Goal: Information Seeking & Learning: Learn about a topic

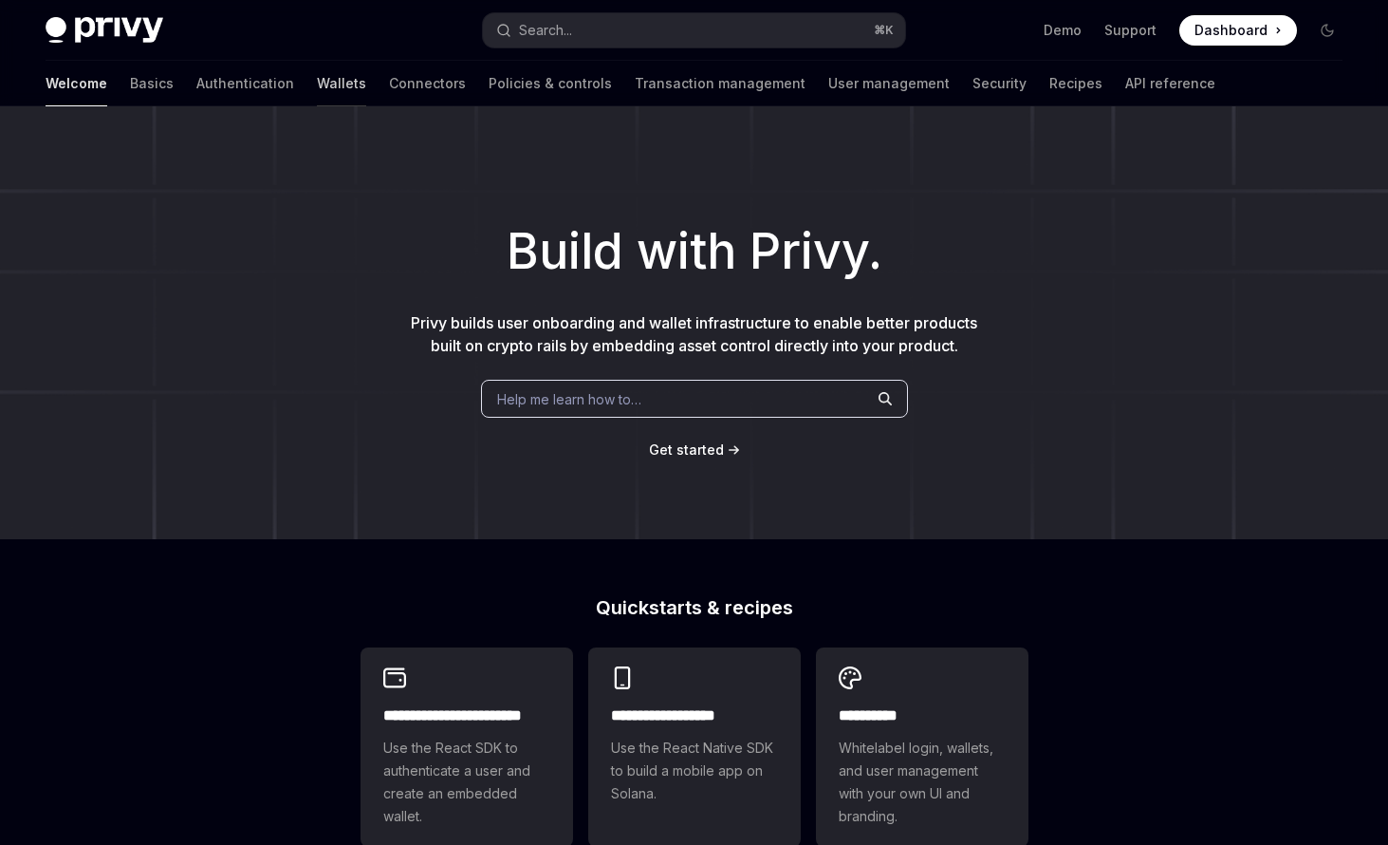
click at [318, 106] on link "Wallets" at bounding box center [341, 84] width 49 height 46
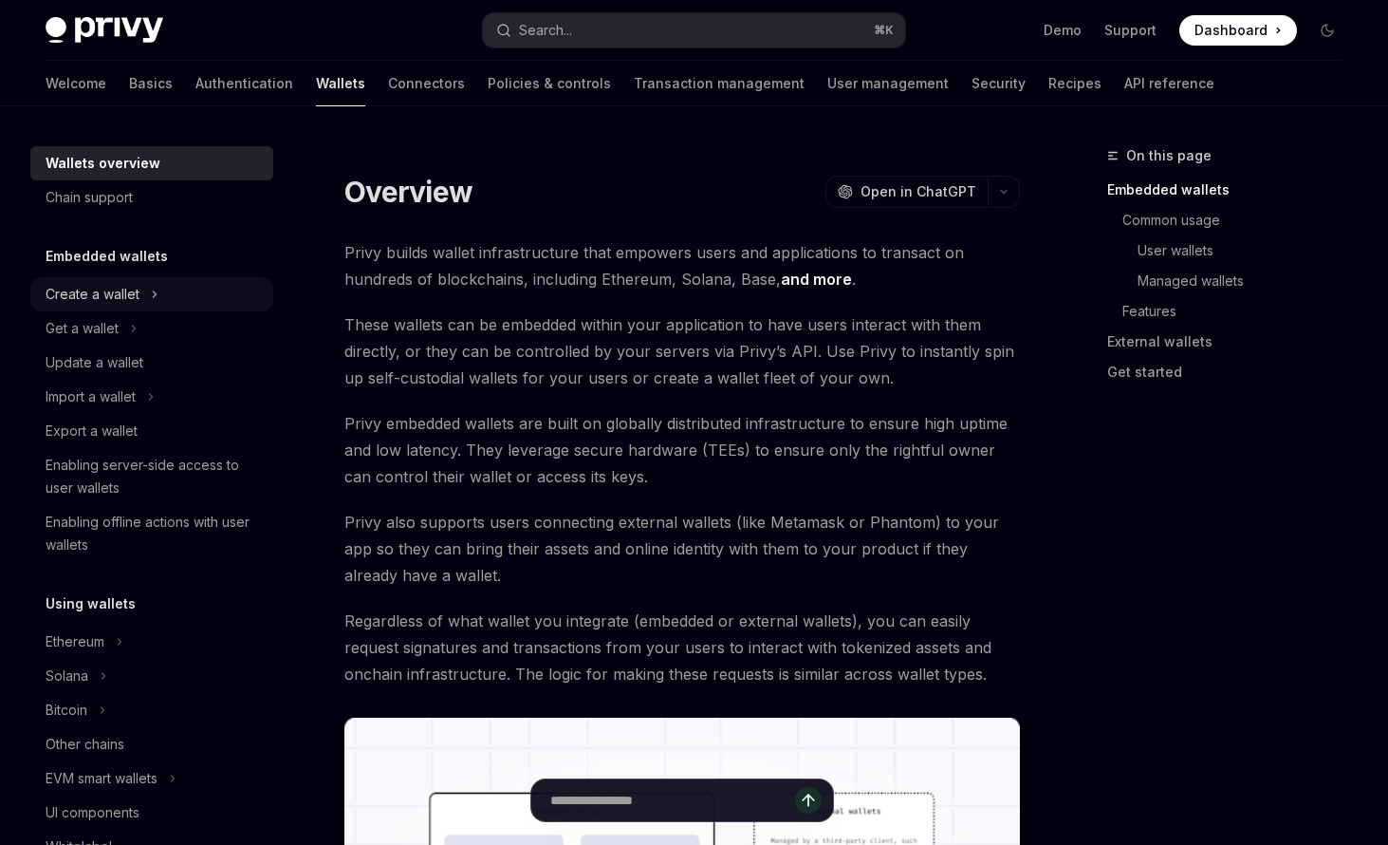
click at [178, 311] on div "Create a wallet" at bounding box center [151, 294] width 243 height 34
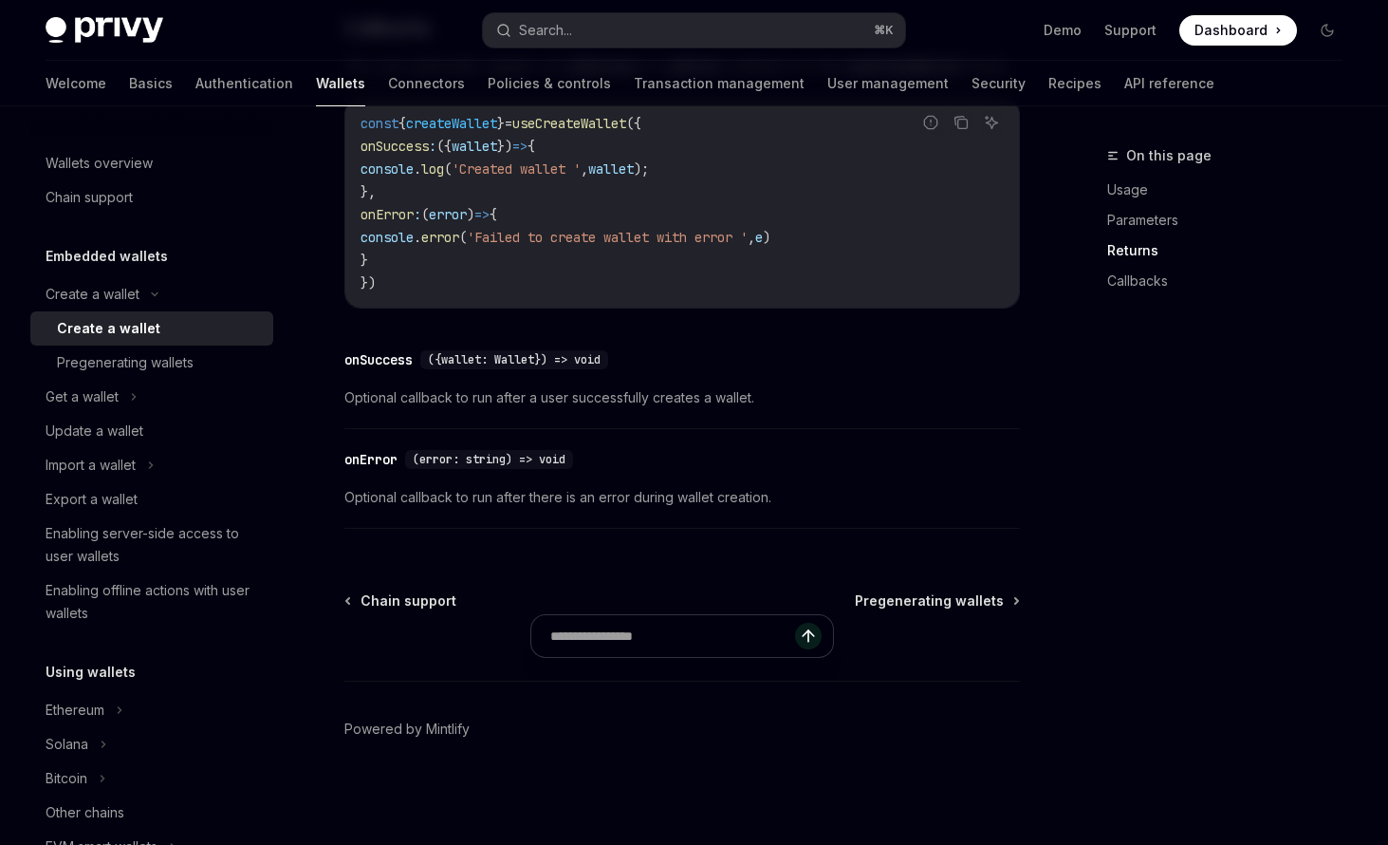
scroll to position [2021, 0]
click at [158, 374] on div "Pregenerating wallets" at bounding box center [125, 362] width 137 height 23
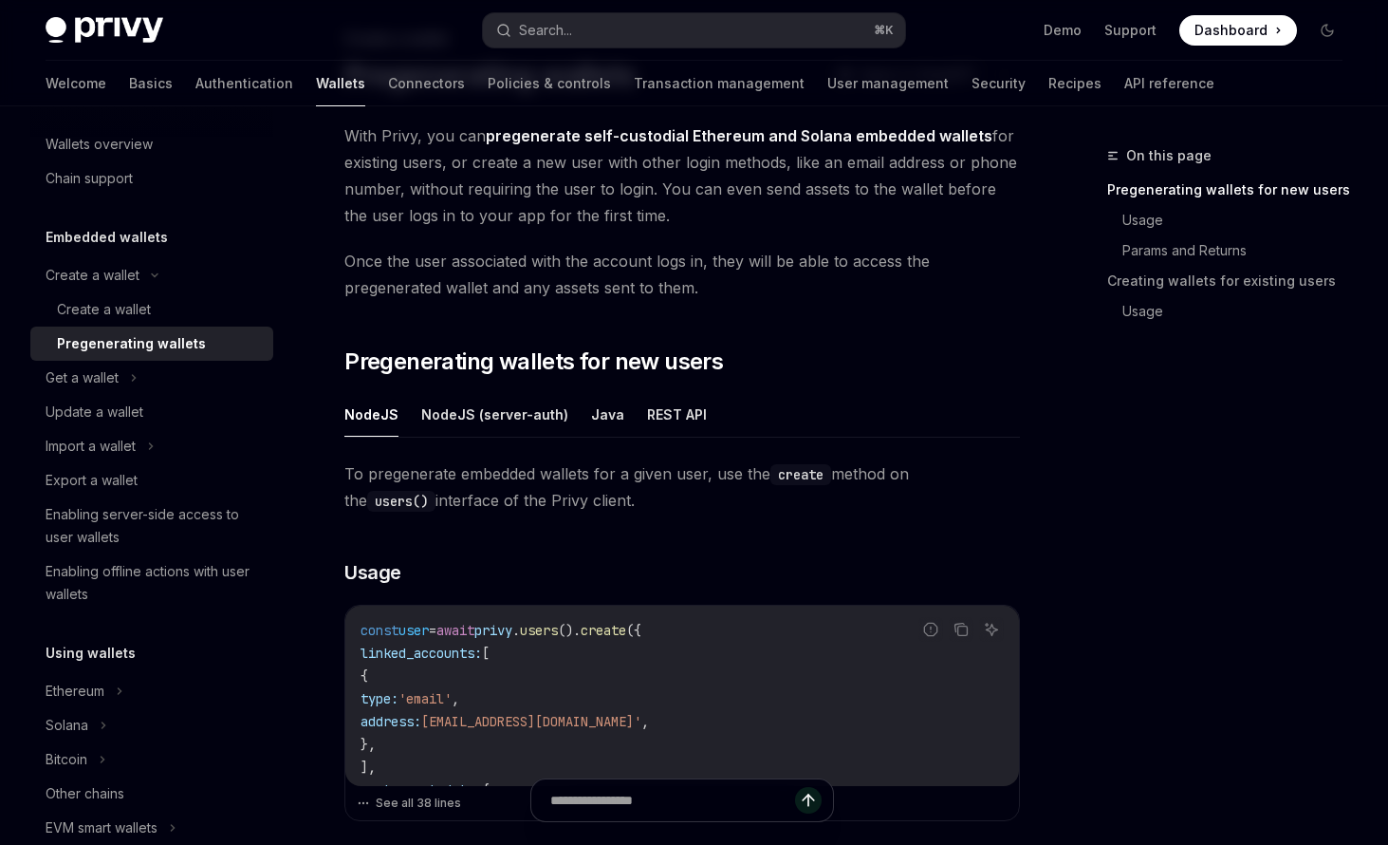
scroll to position [148, 0]
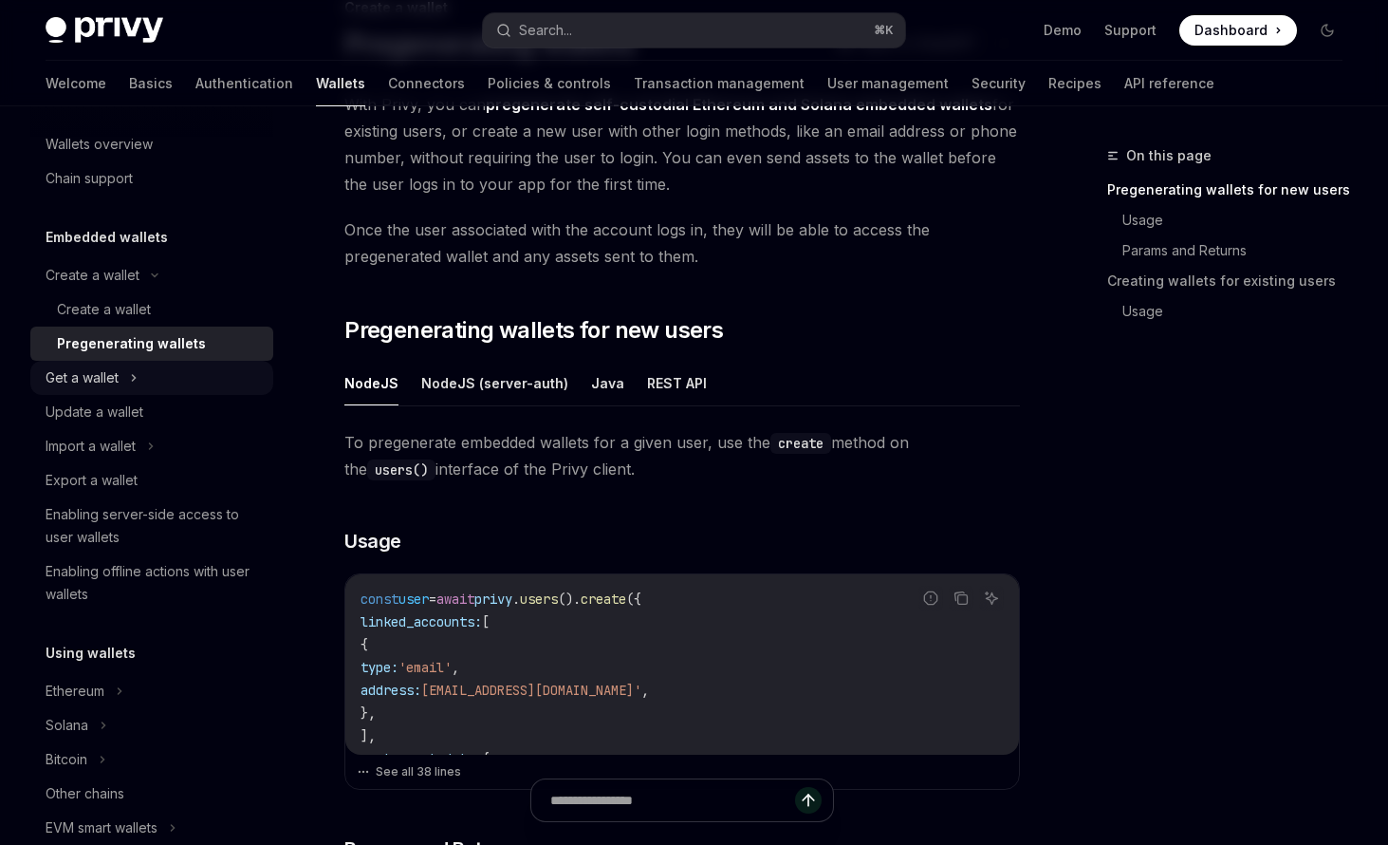
click at [119, 389] on div "Get a wallet" at bounding box center [82, 377] width 73 height 23
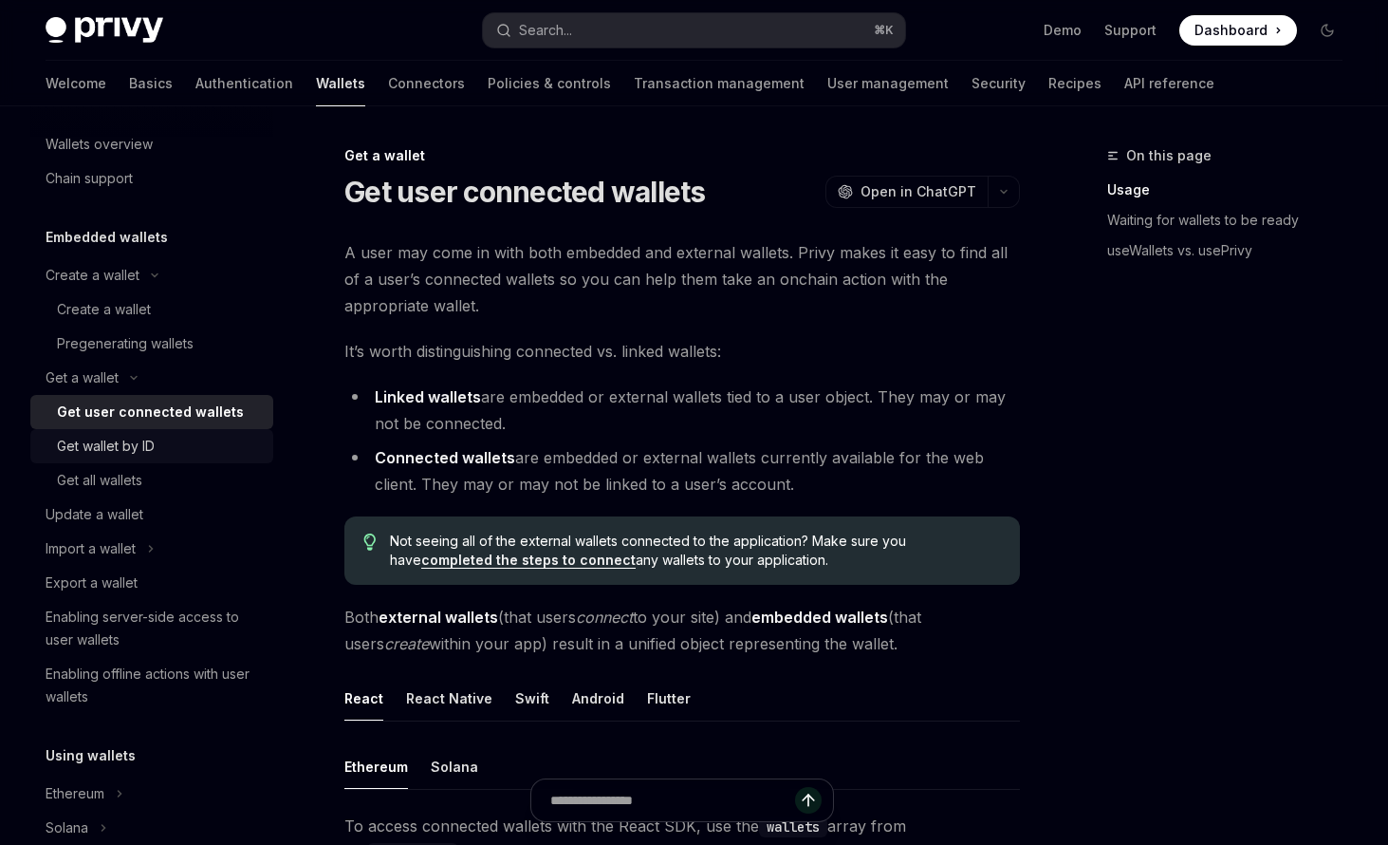
click at [146, 457] on div "Get wallet by ID" at bounding box center [106, 446] width 98 height 23
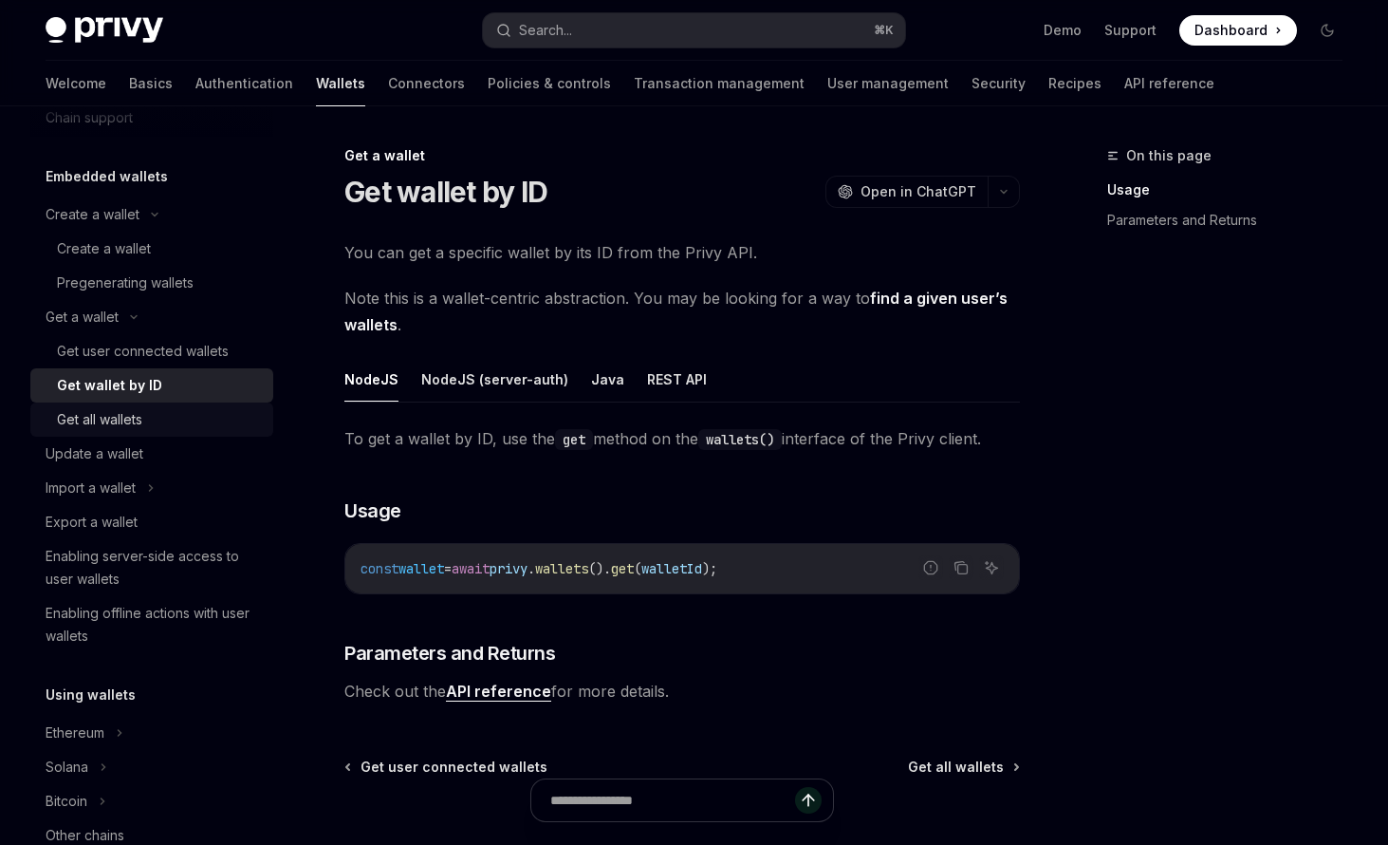
scroll to position [85, 0]
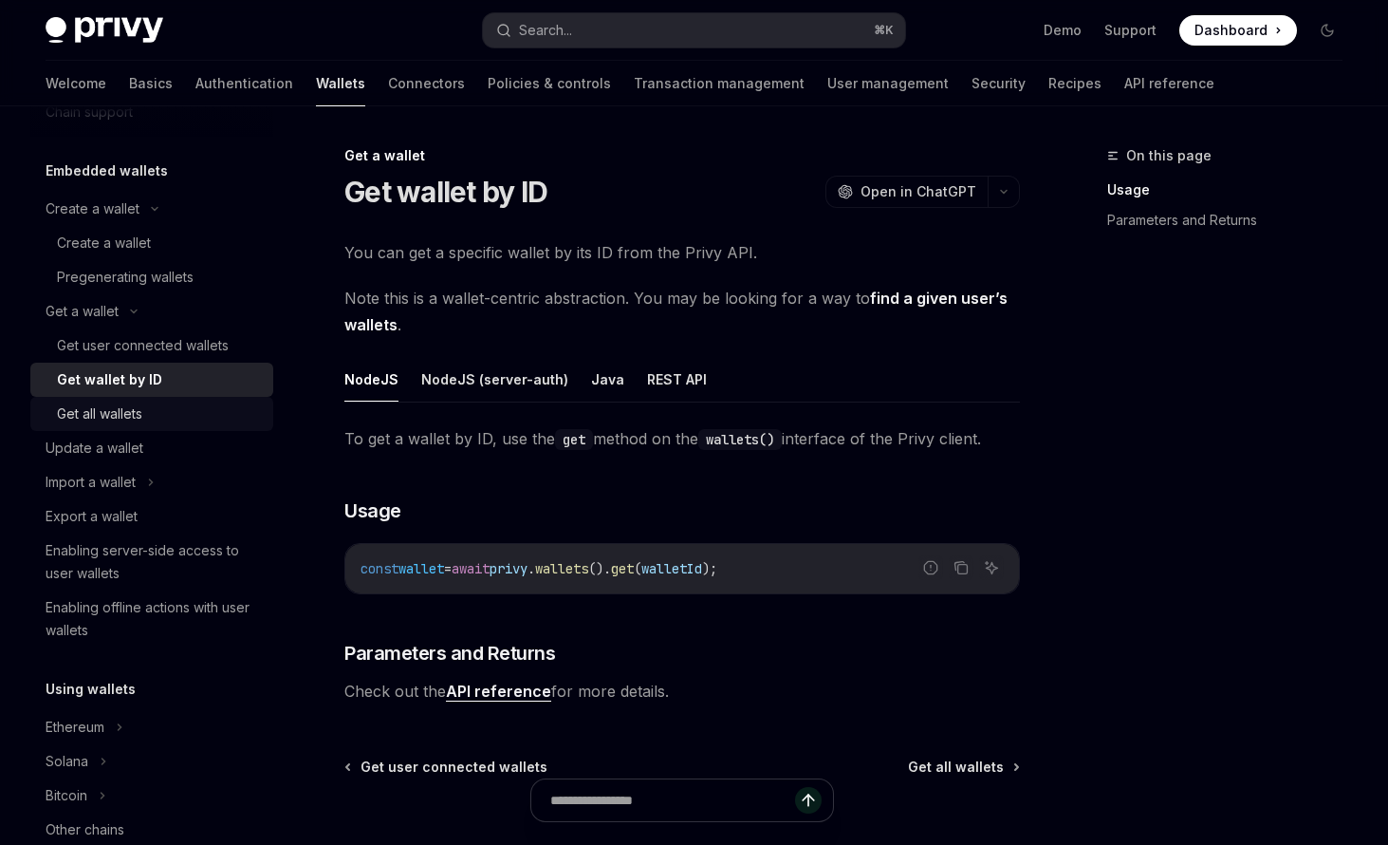
click at [135, 425] on div "Get all wallets" at bounding box center [99, 413] width 85 height 23
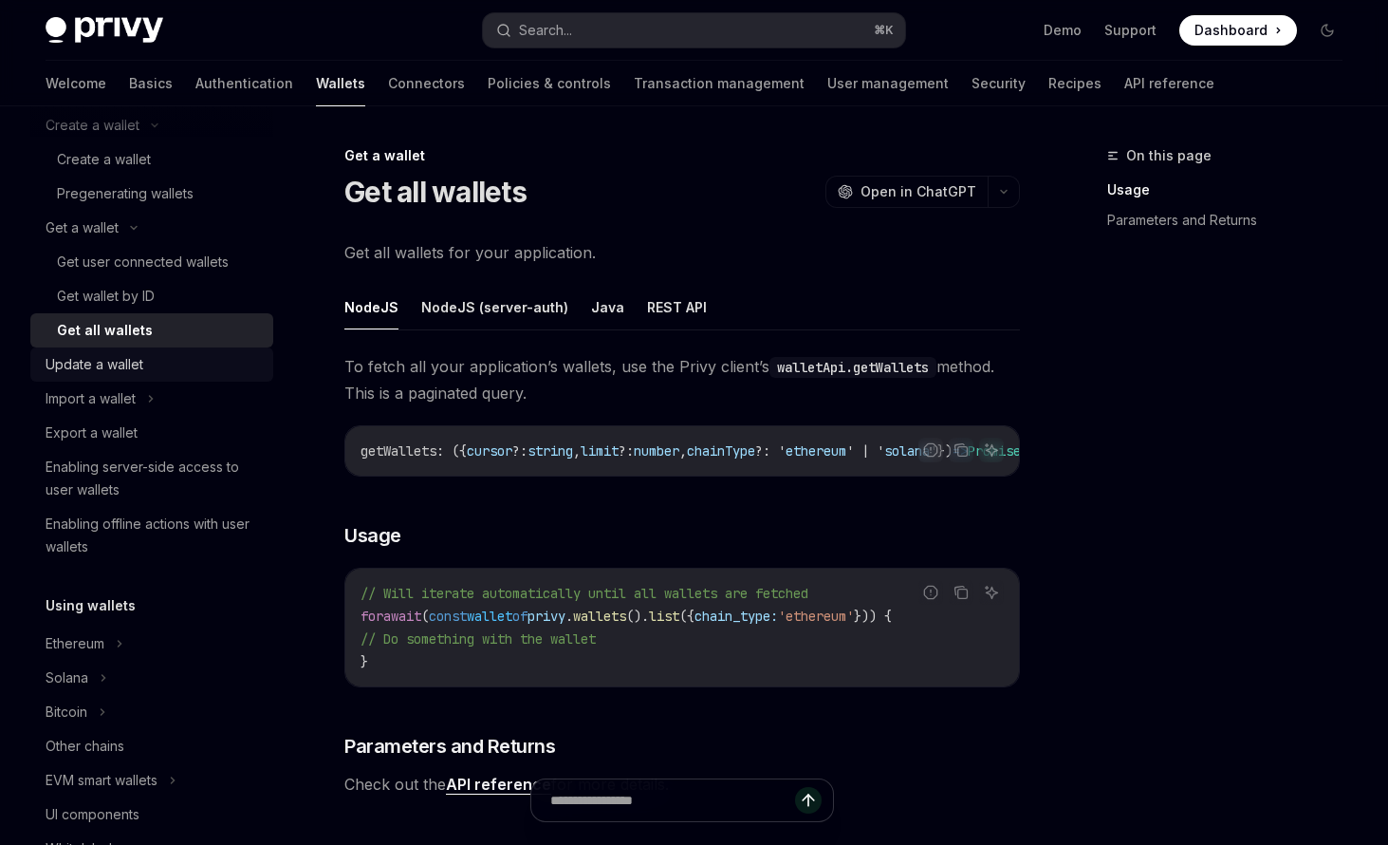
scroll to position [173, 0]
click at [143, 372] on div "Update a wallet" at bounding box center [95, 360] width 98 height 23
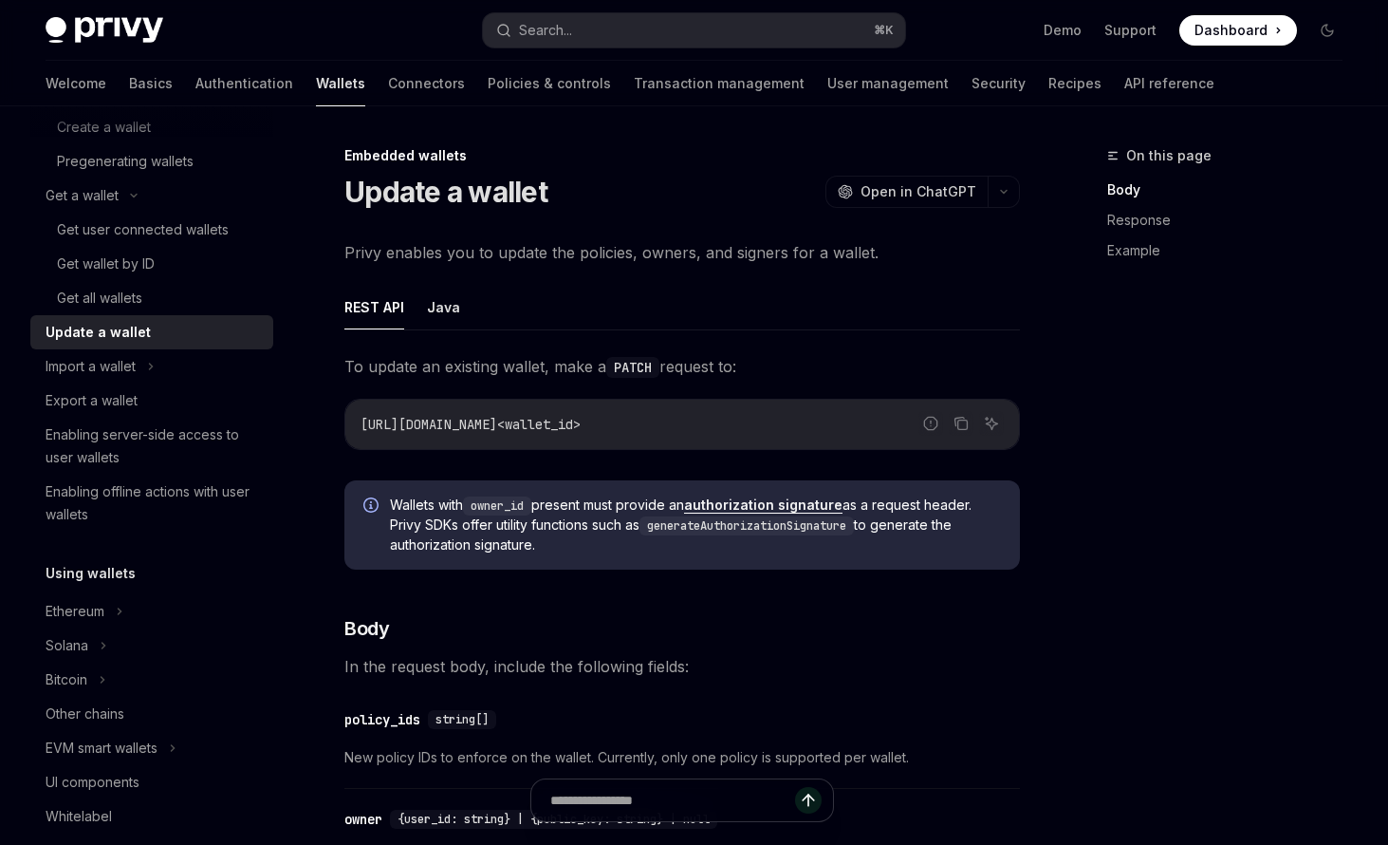
scroll to position [212, 0]
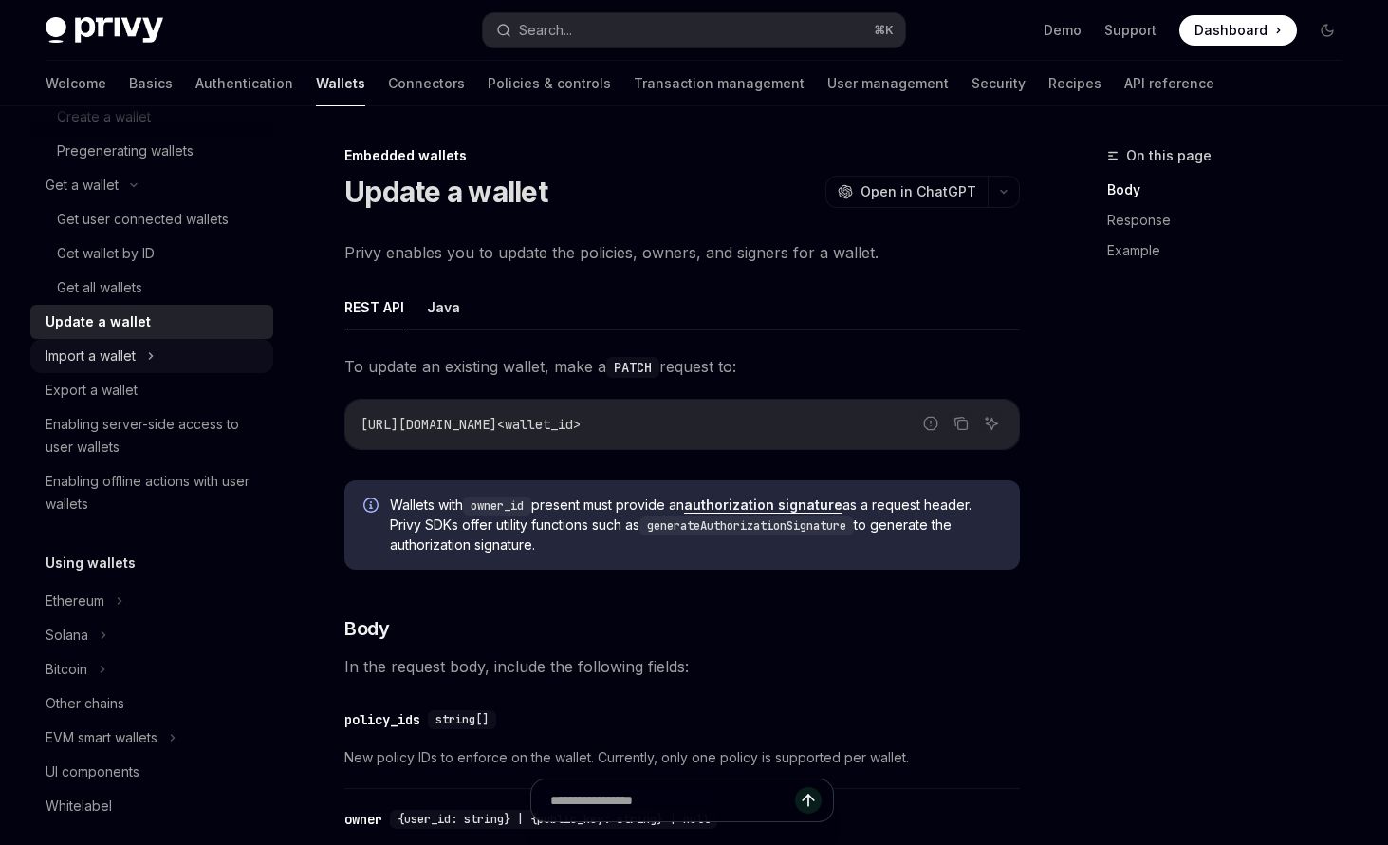
click at [136, 367] on div "Import a wallet" at bounding box center [91, 355] width 90 height 23
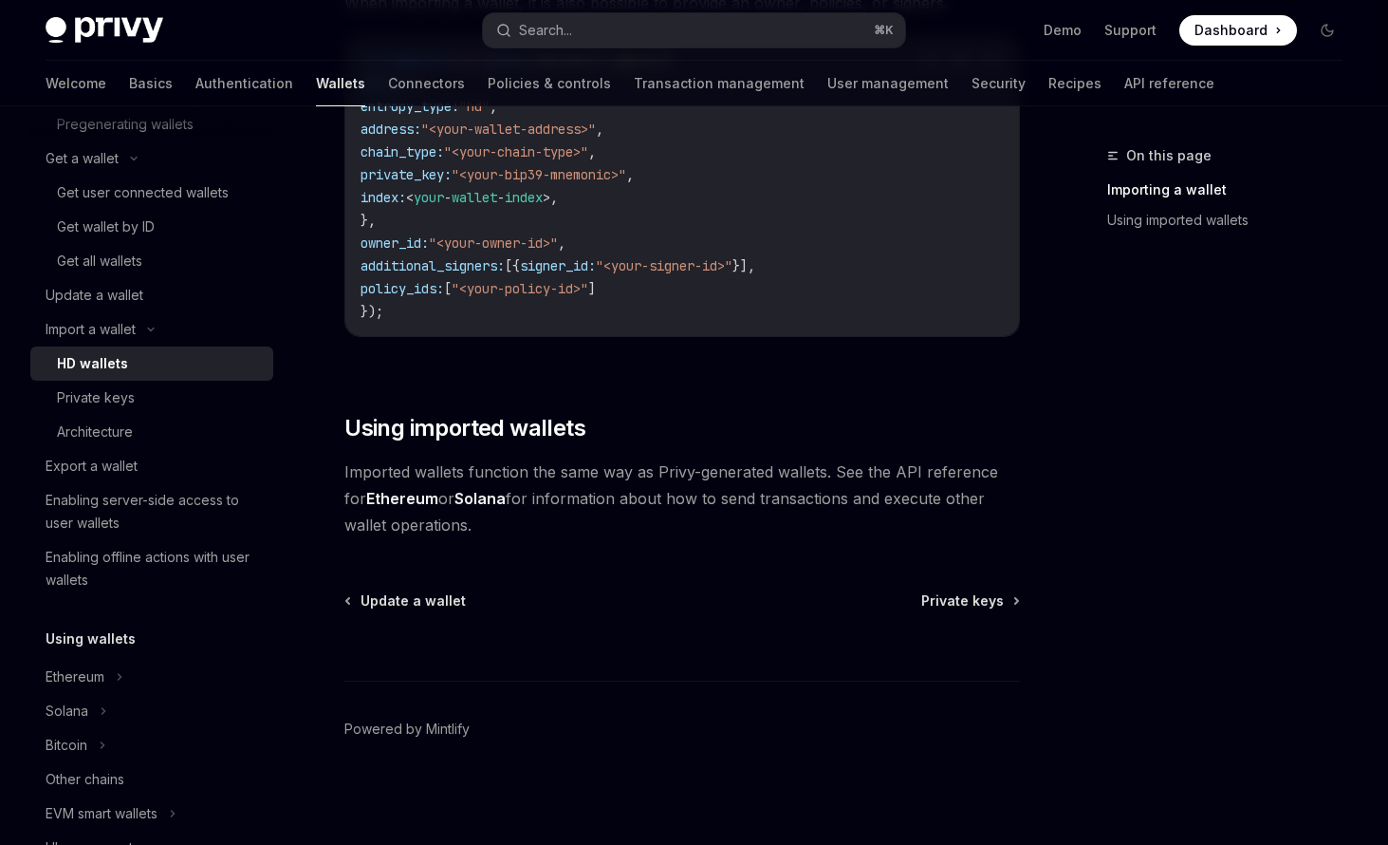
scroll to position [2413, 0]
click at [178, 409] on div "Private keys" at bounding box center [159, 397] width 205 height 23
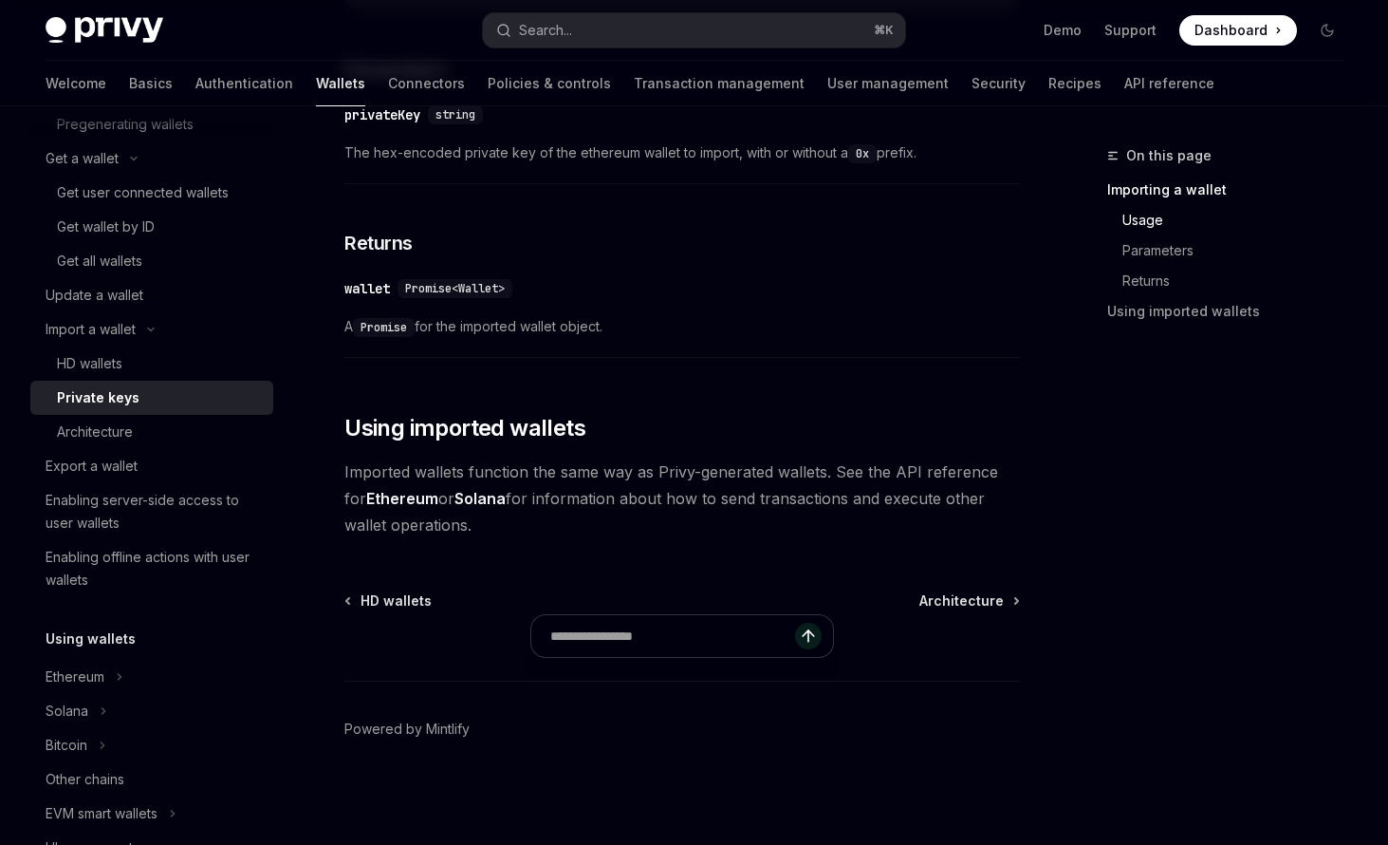
scroll to position [1208, 0]
click at [125, 443] on div "Architecture" at bounding box center [95, 431] width 76 height 23
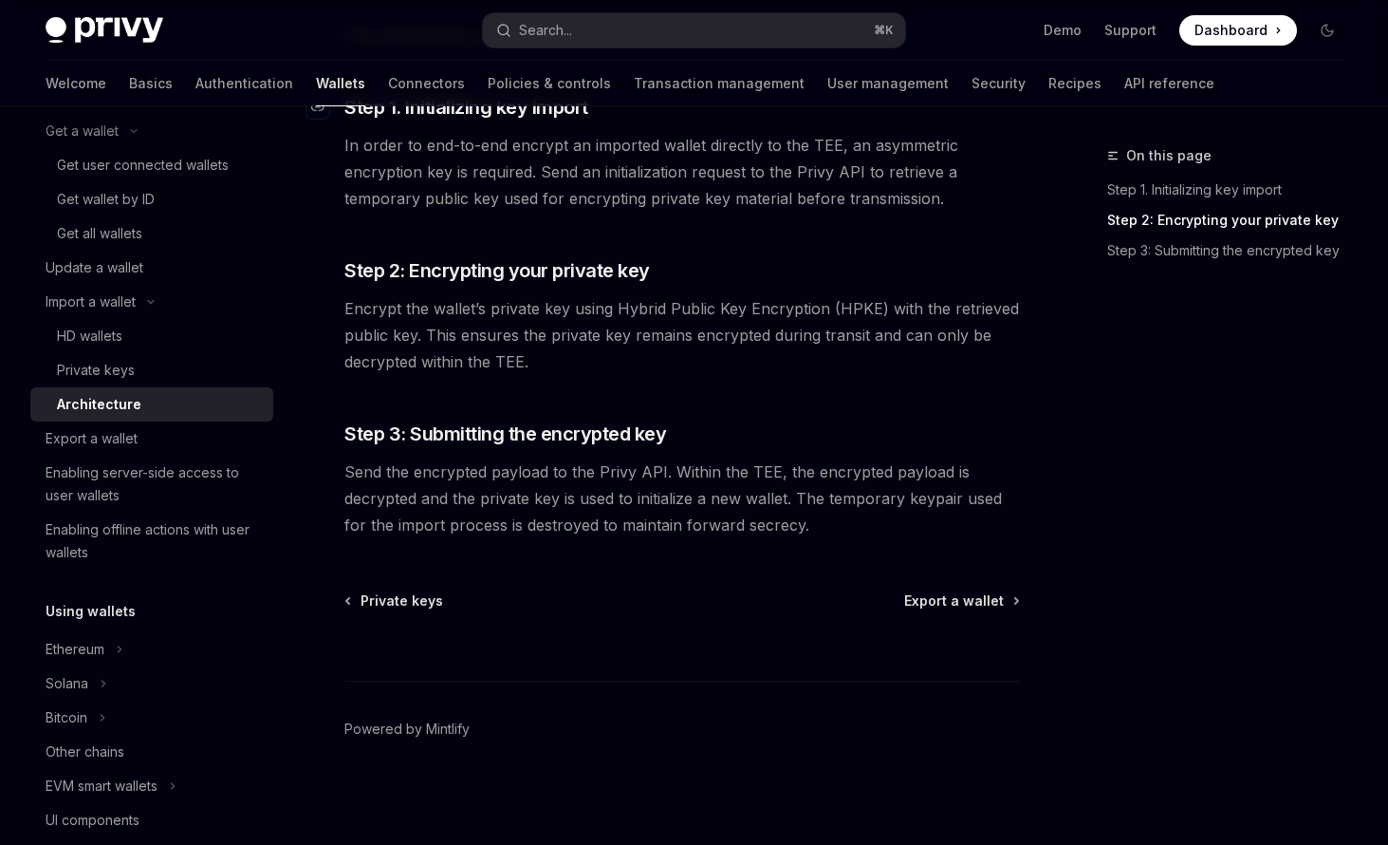
scroll to position [809, 0]
click at [904, 593] on span "Export a wallet" at bounding box center [954, 600] width 100 height 19
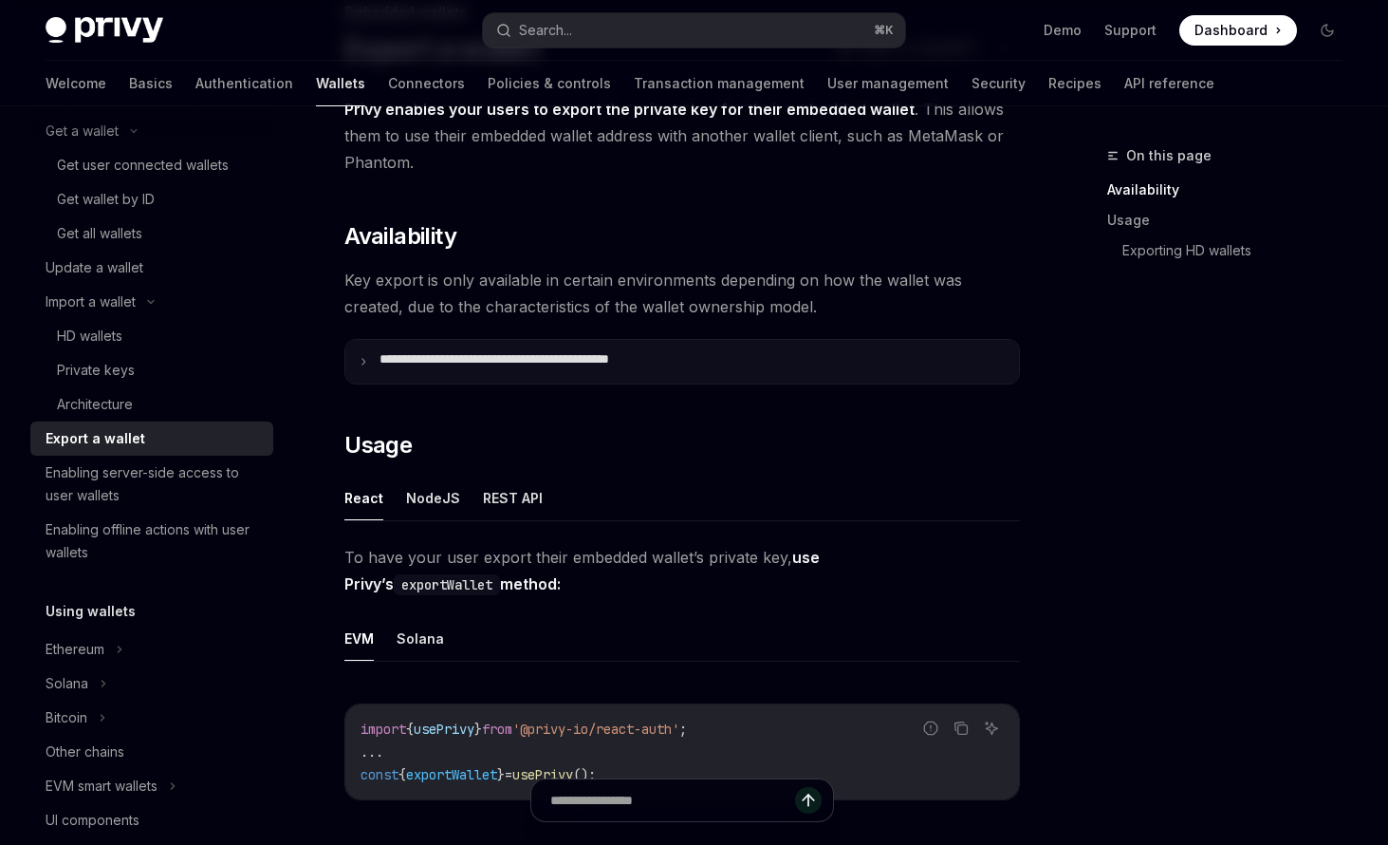
scroll to position [158, 0]
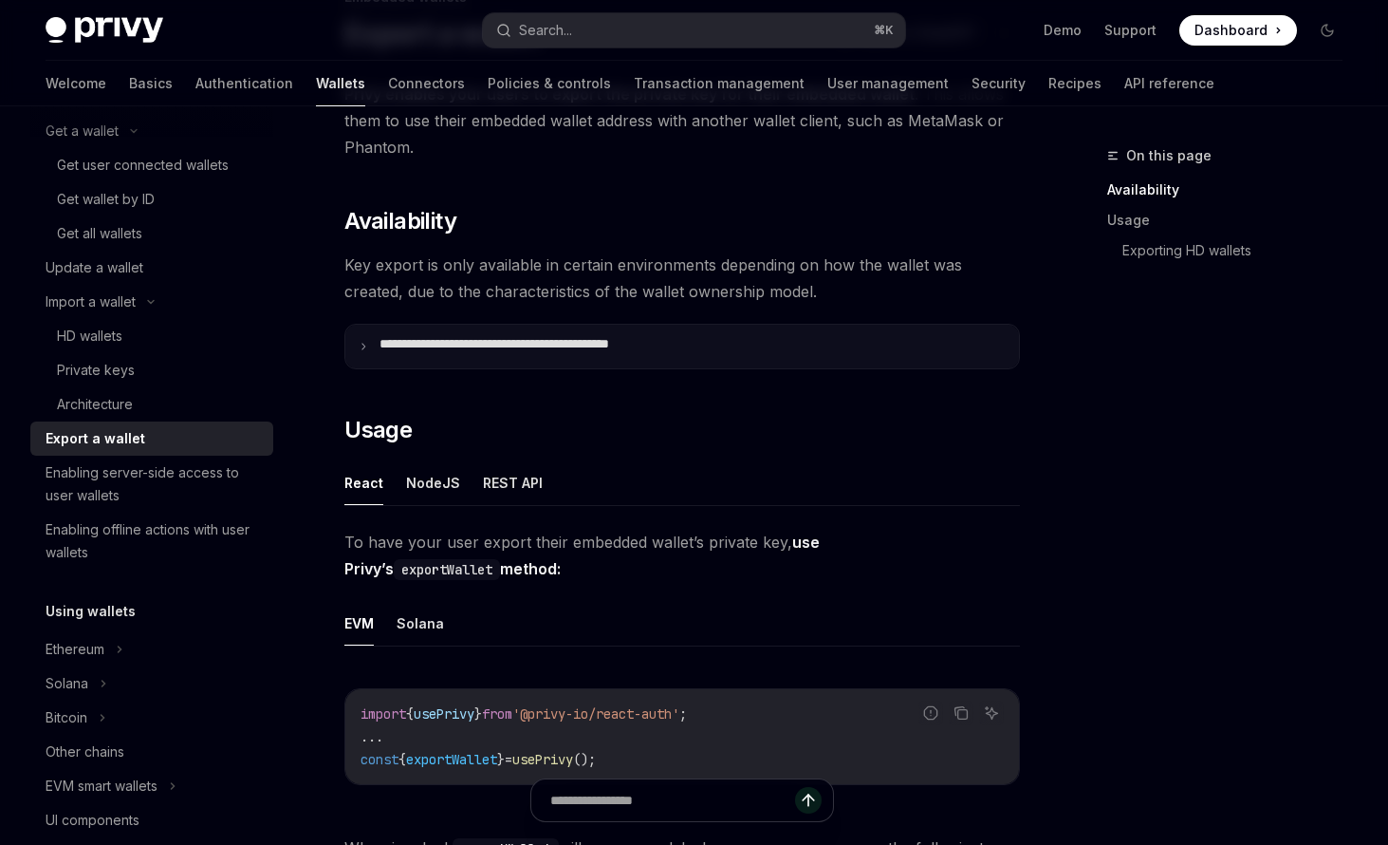
click at [466, 368] on summary "**********" at bounding box center [682, 347] width 674 height 44
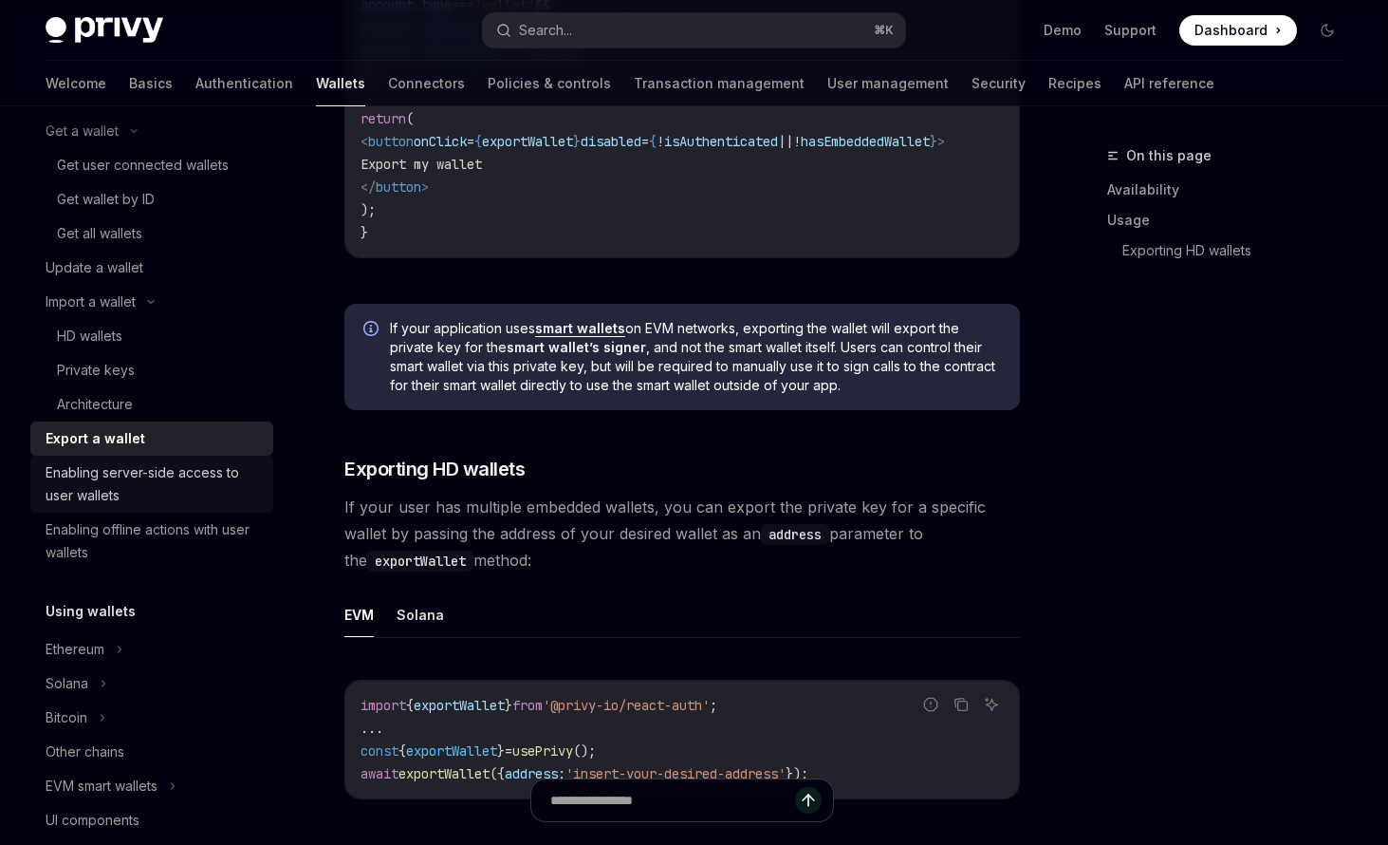
scroll to position [298, 0]
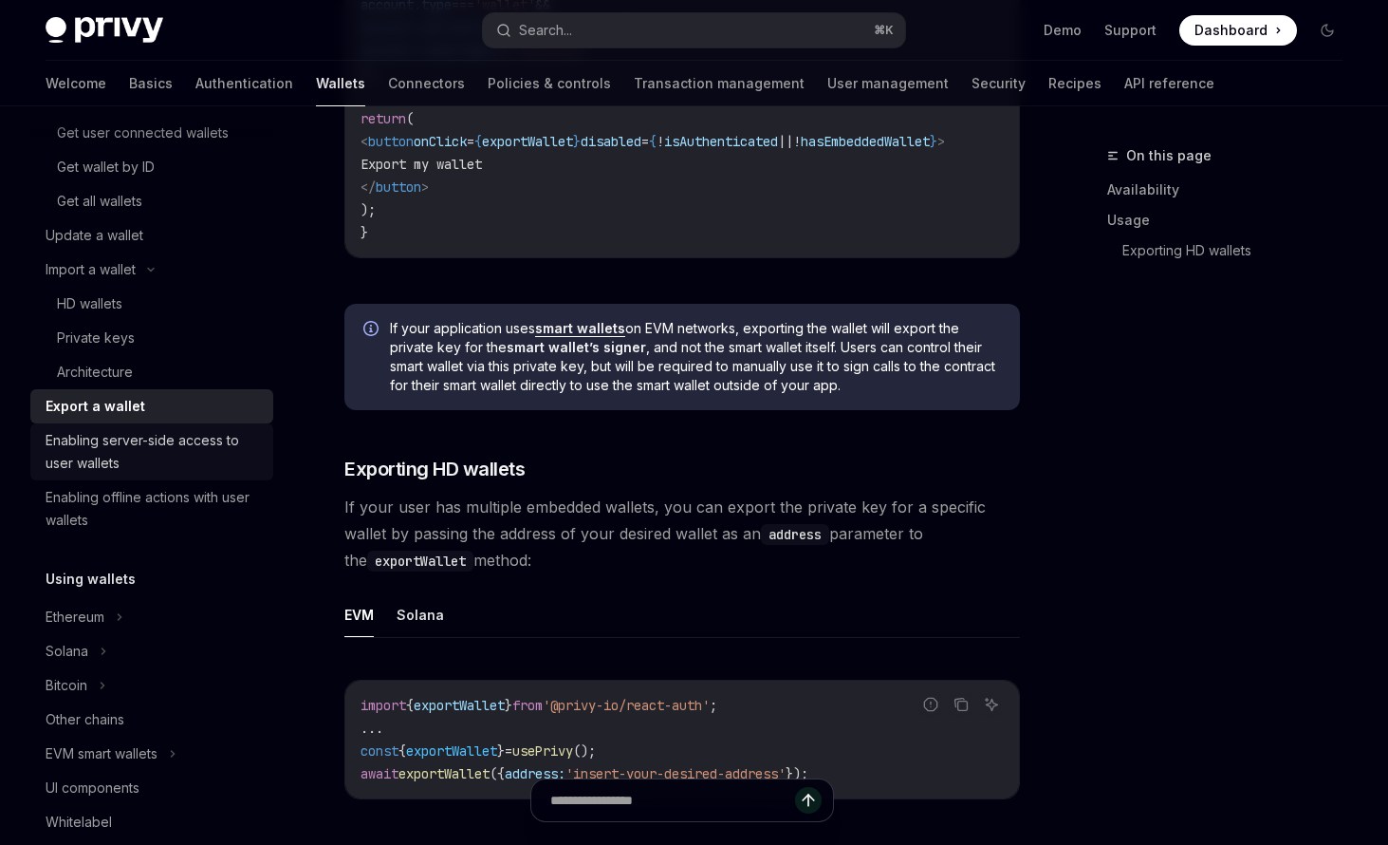
click at [262, 474] on div "Enabling server-side access to user wallets" at bounding box center [154, 452] width 216 height 46
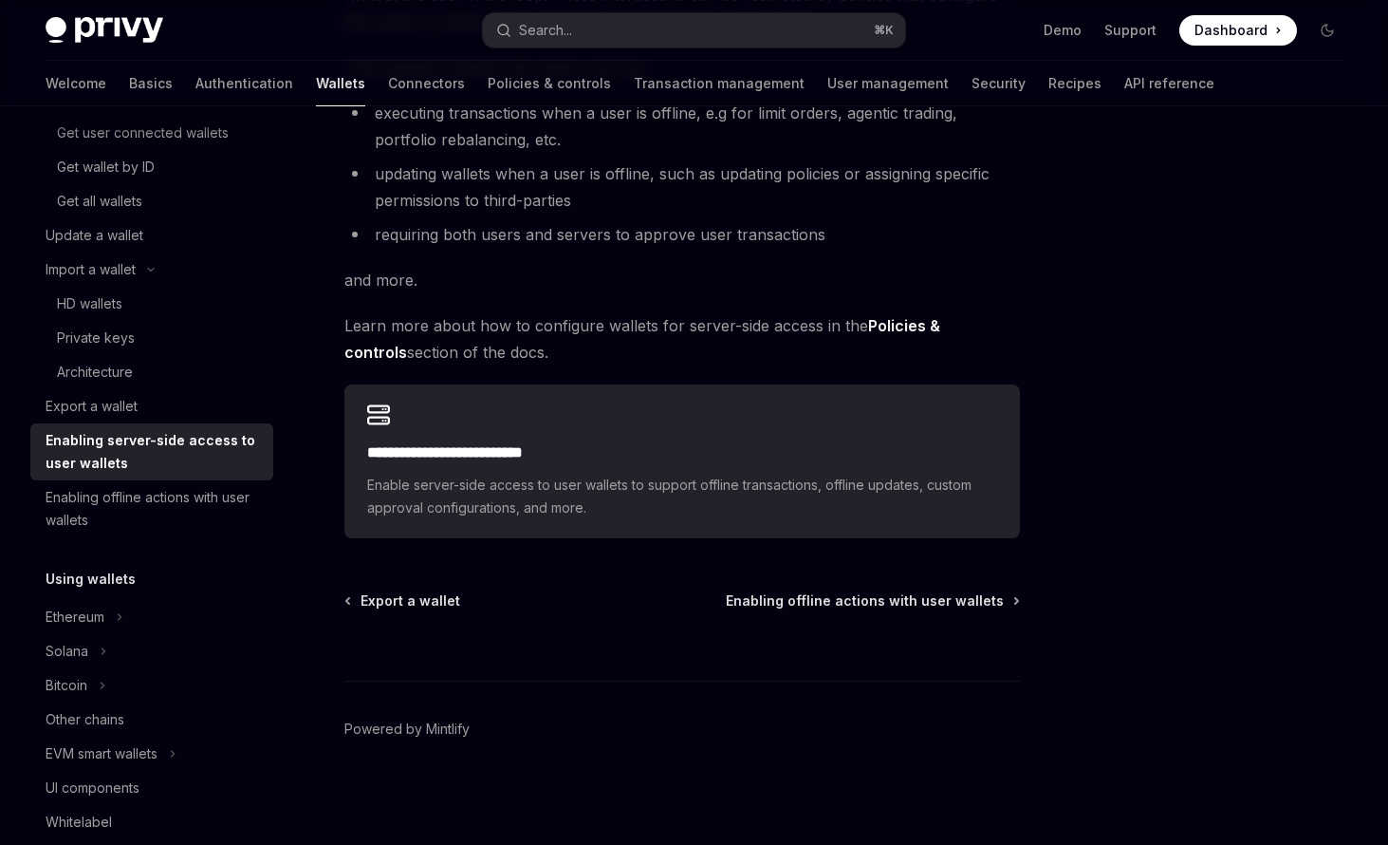
scroll to position [914, 0]
click at [262, 531] on div "Enabling offline actions with user wallets" at bounding box center [154, 509] width 216 height 46
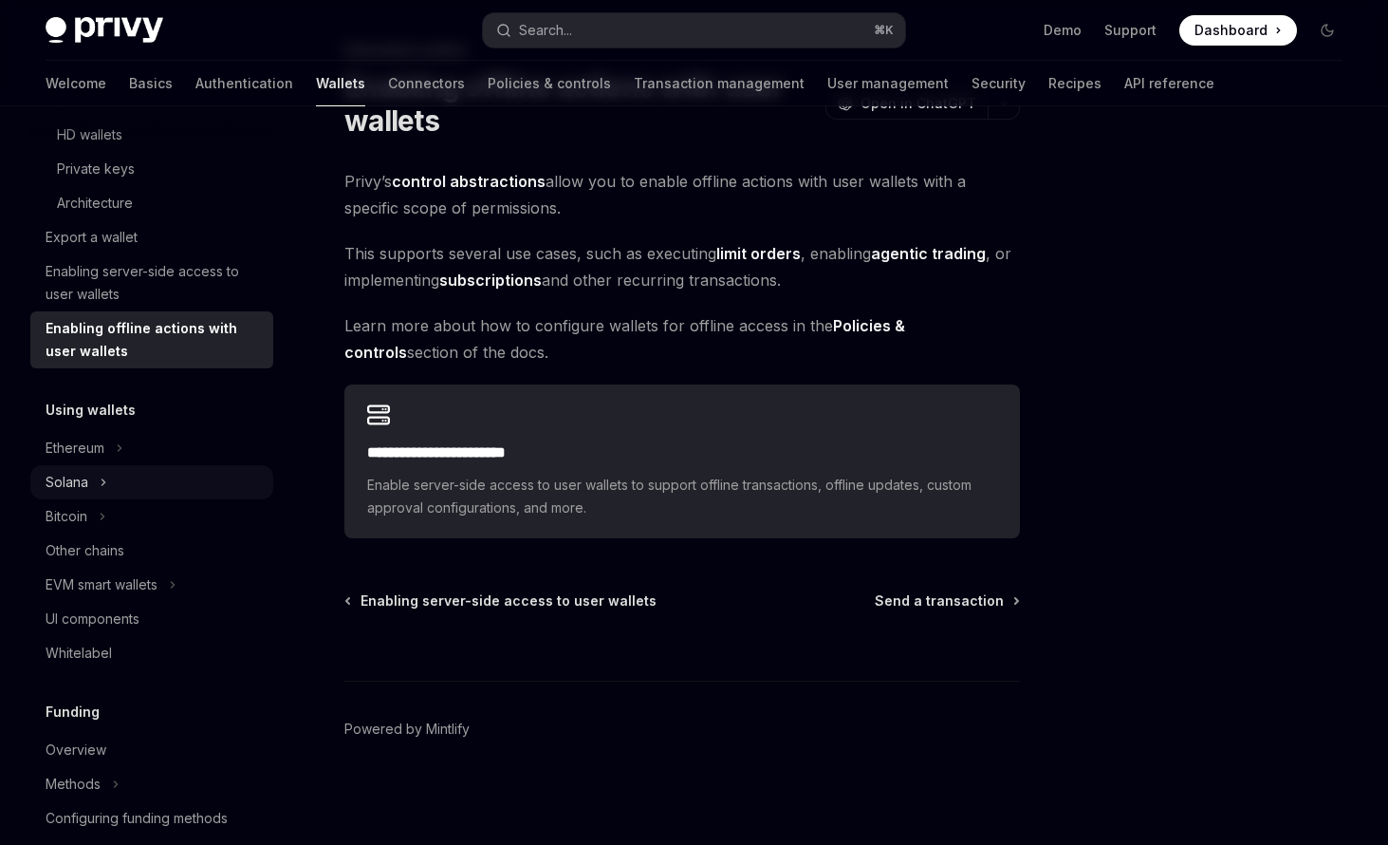
scroll to position [519, 0]
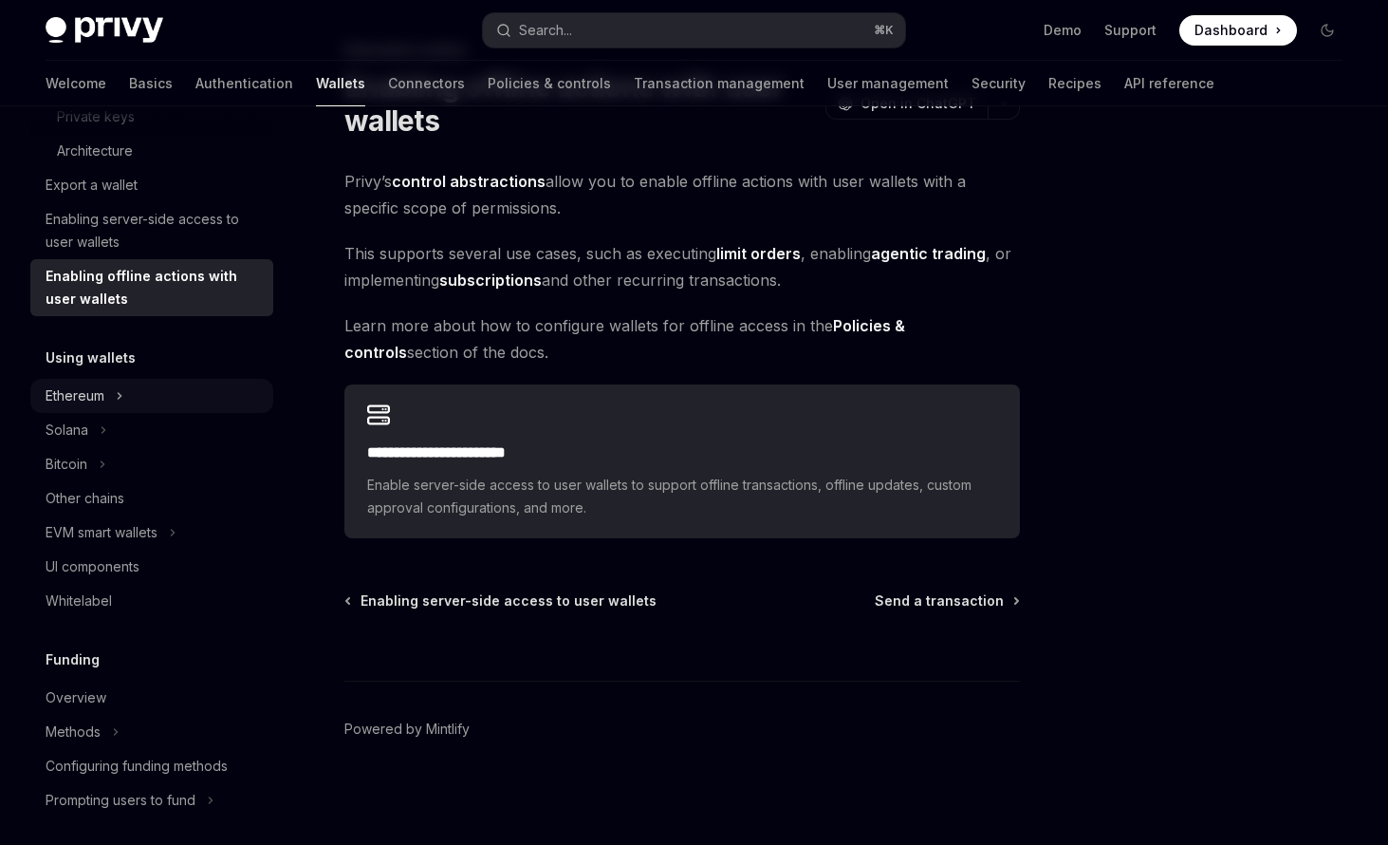
click at [97, 407] on div "Ethereum" at bounding box center [75, 395] width 59 height 23
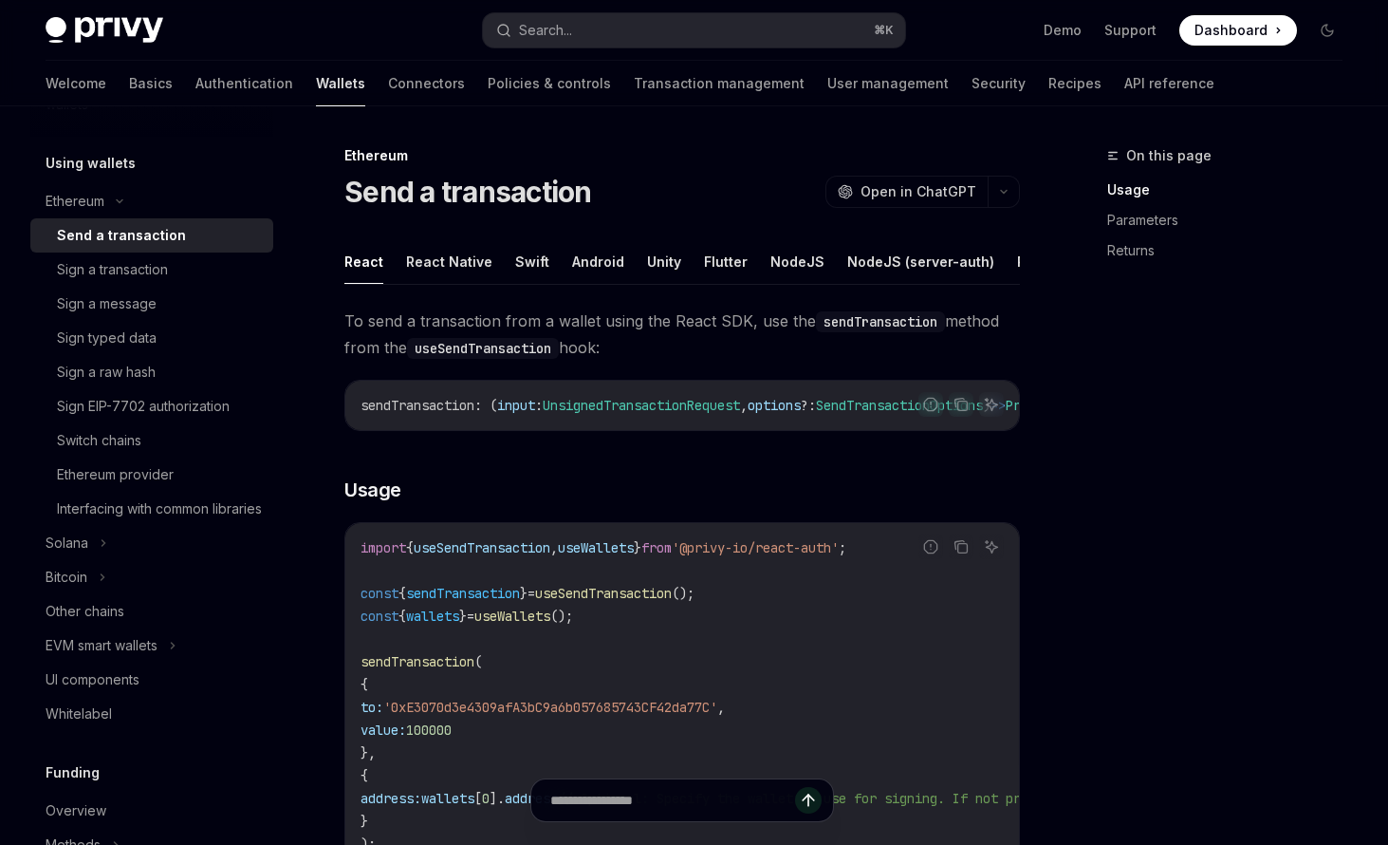
scroll to position [748, 0]
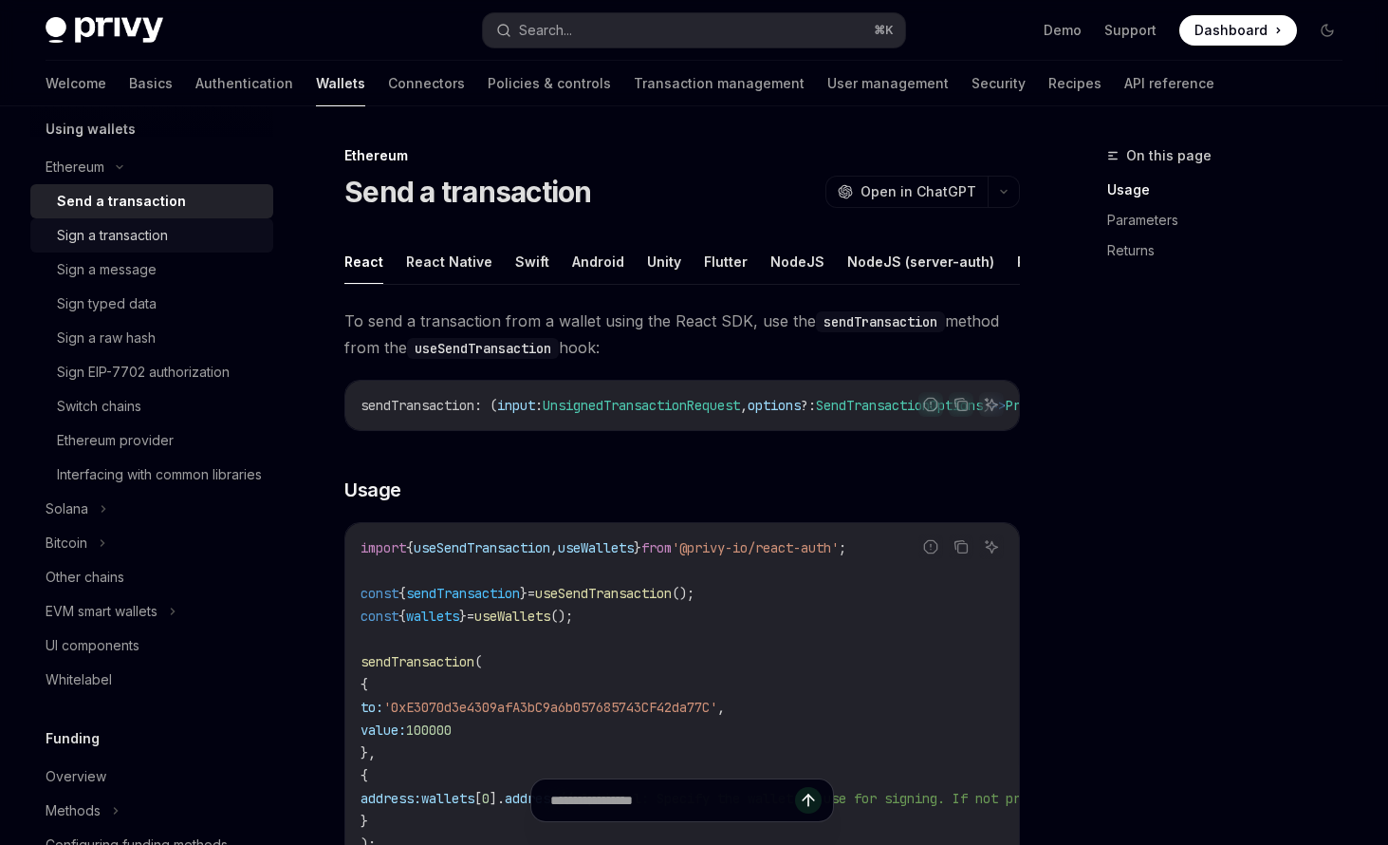
click at [118, 247] on div "Sign a transaction" at bounding box center [112, 235] width 111 height 23
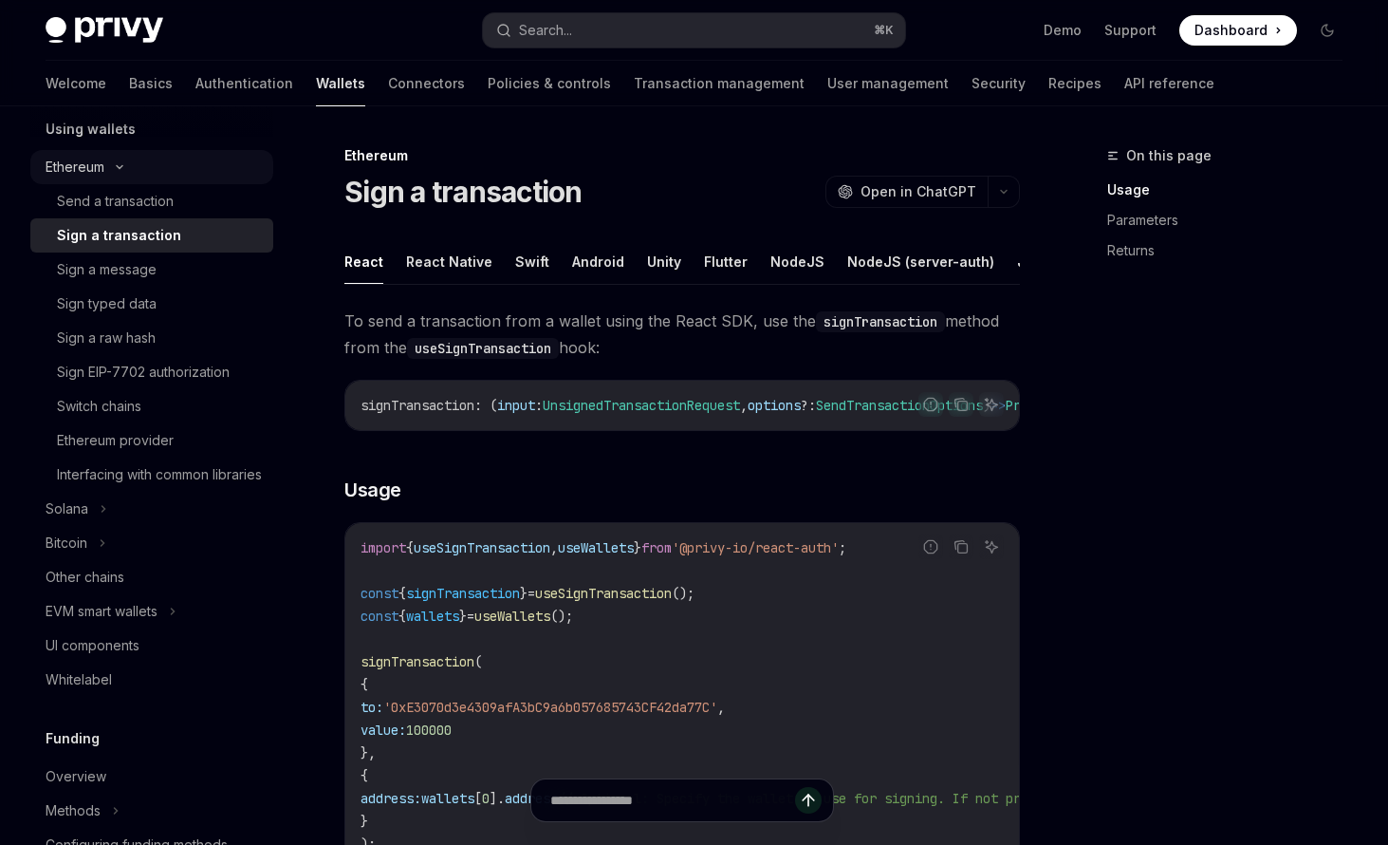
click at [120, 184] on div "Ethereum" at bounding box center [151, 167] width 243 height 34
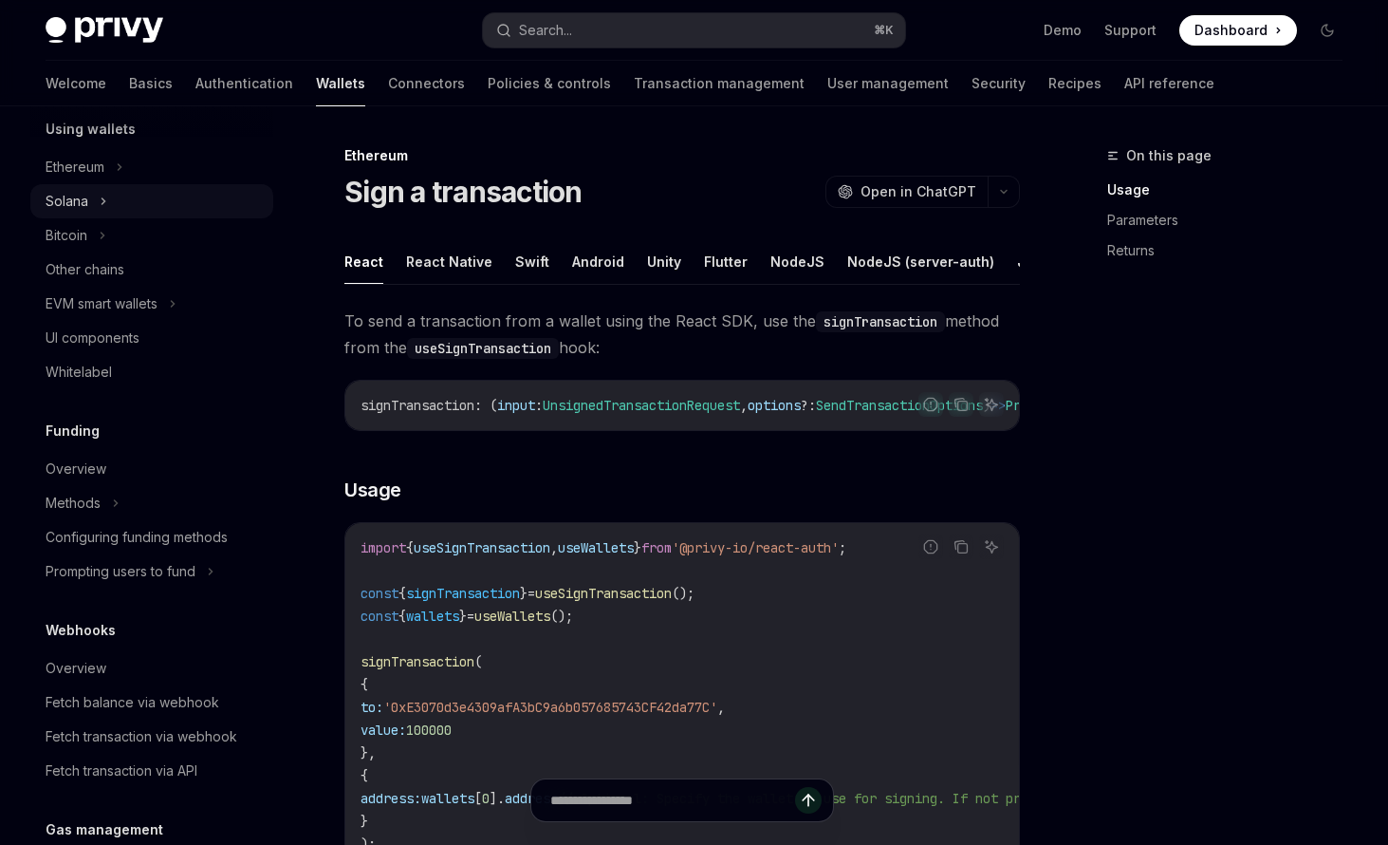
click at [88, 213] on div "Solana" at bounding box center [67, 201] width 43 height 23
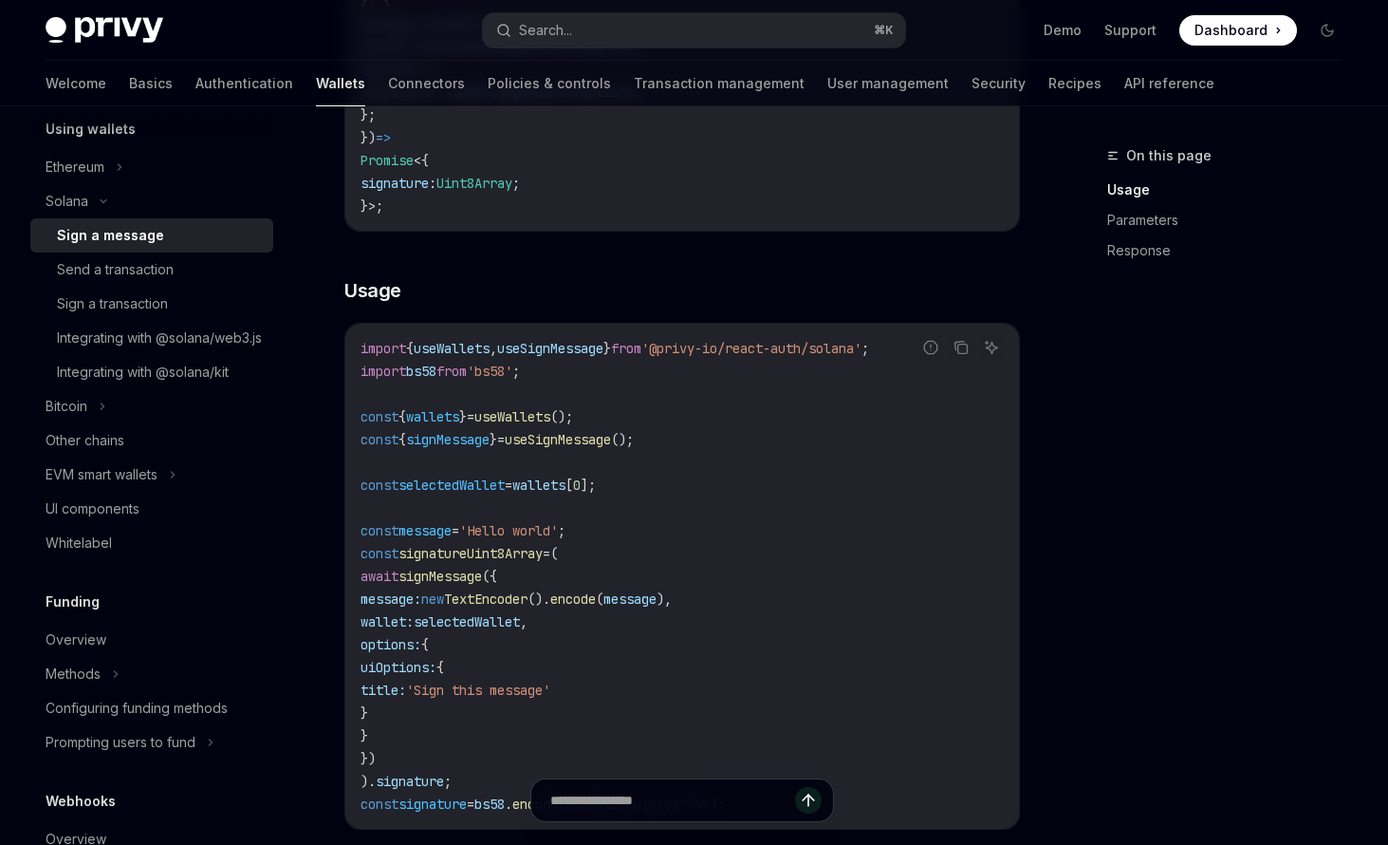
scroll to position [493, 0]
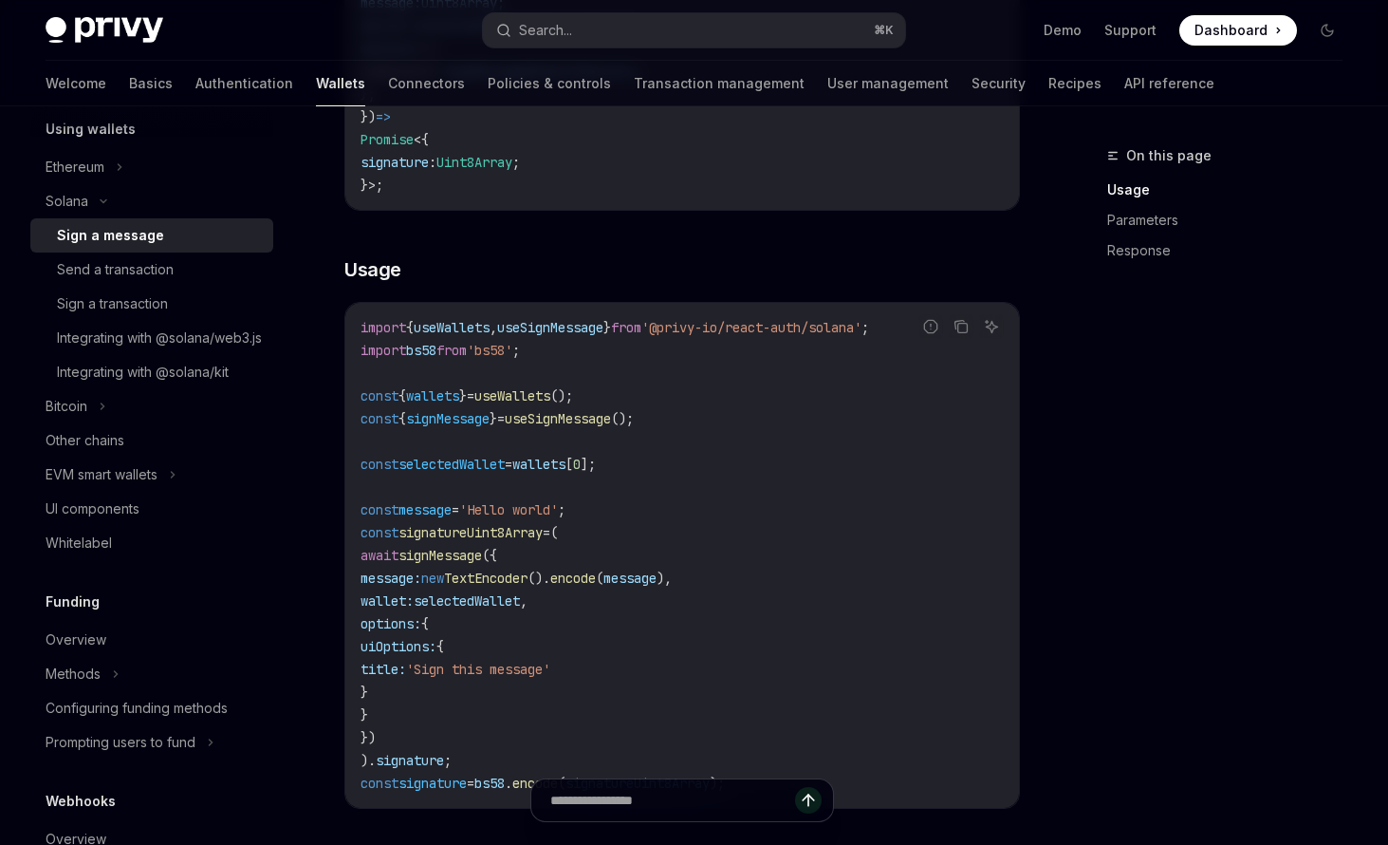
click at [159, 247] on div "Sign a message" at bounding box center [110, 235] width 107 height 23
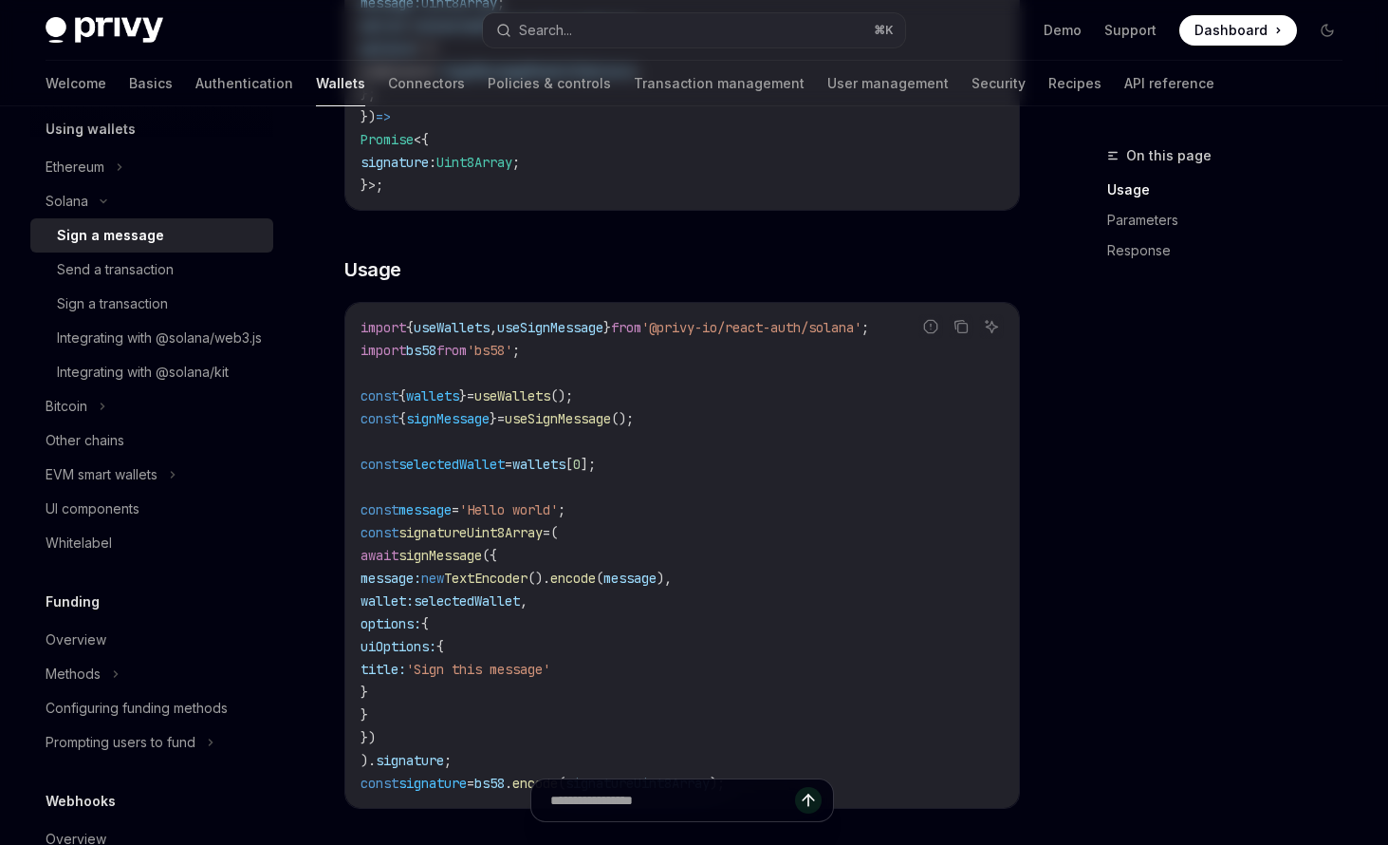
scroll to position [0, 0]
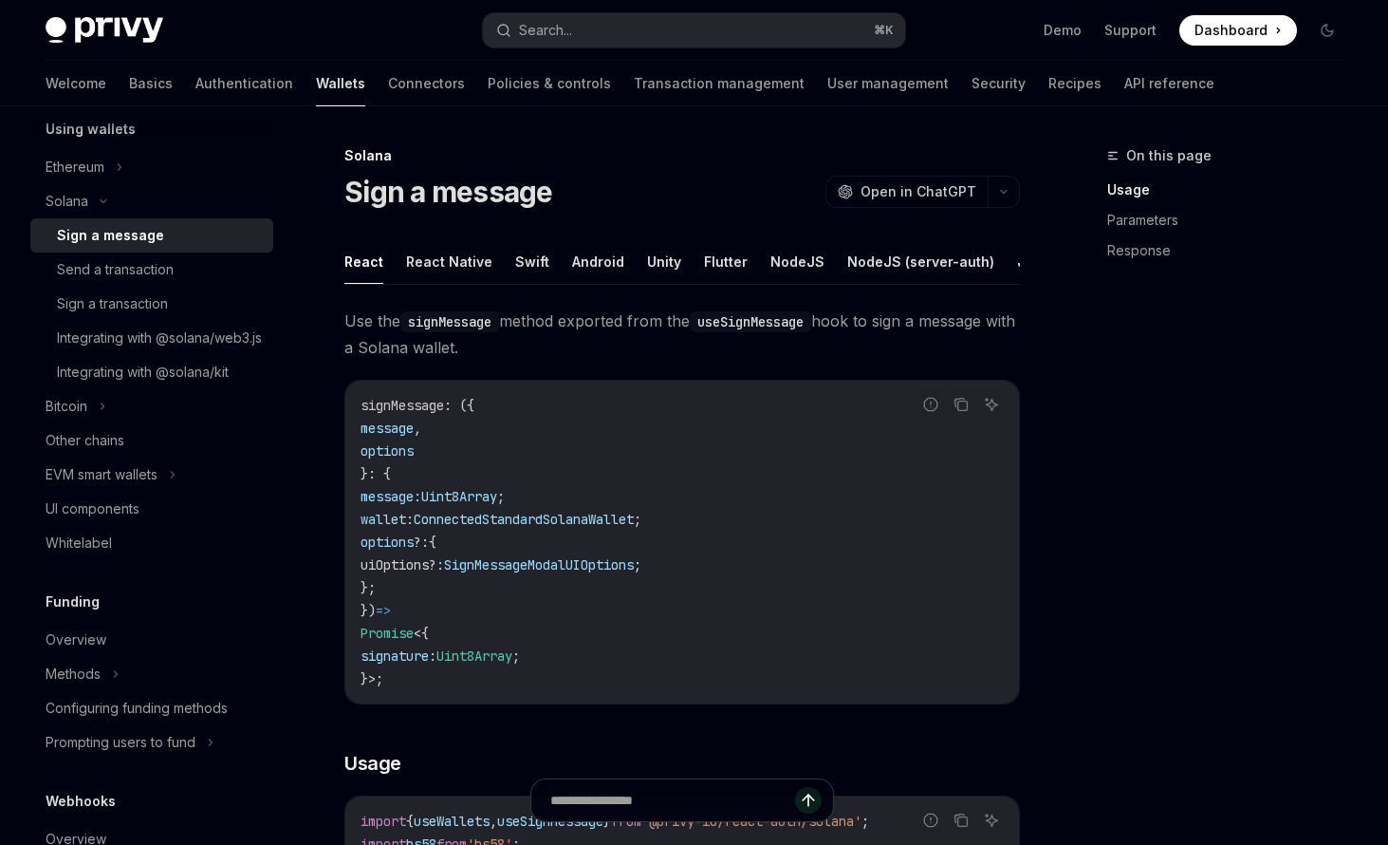
click at [158, 247] on div "Sign a message" at bounding box center [110, 235] width 107 height 23
click at [88, 213] on div "Solana" at bounding box center [67, 201] width 43 height 23
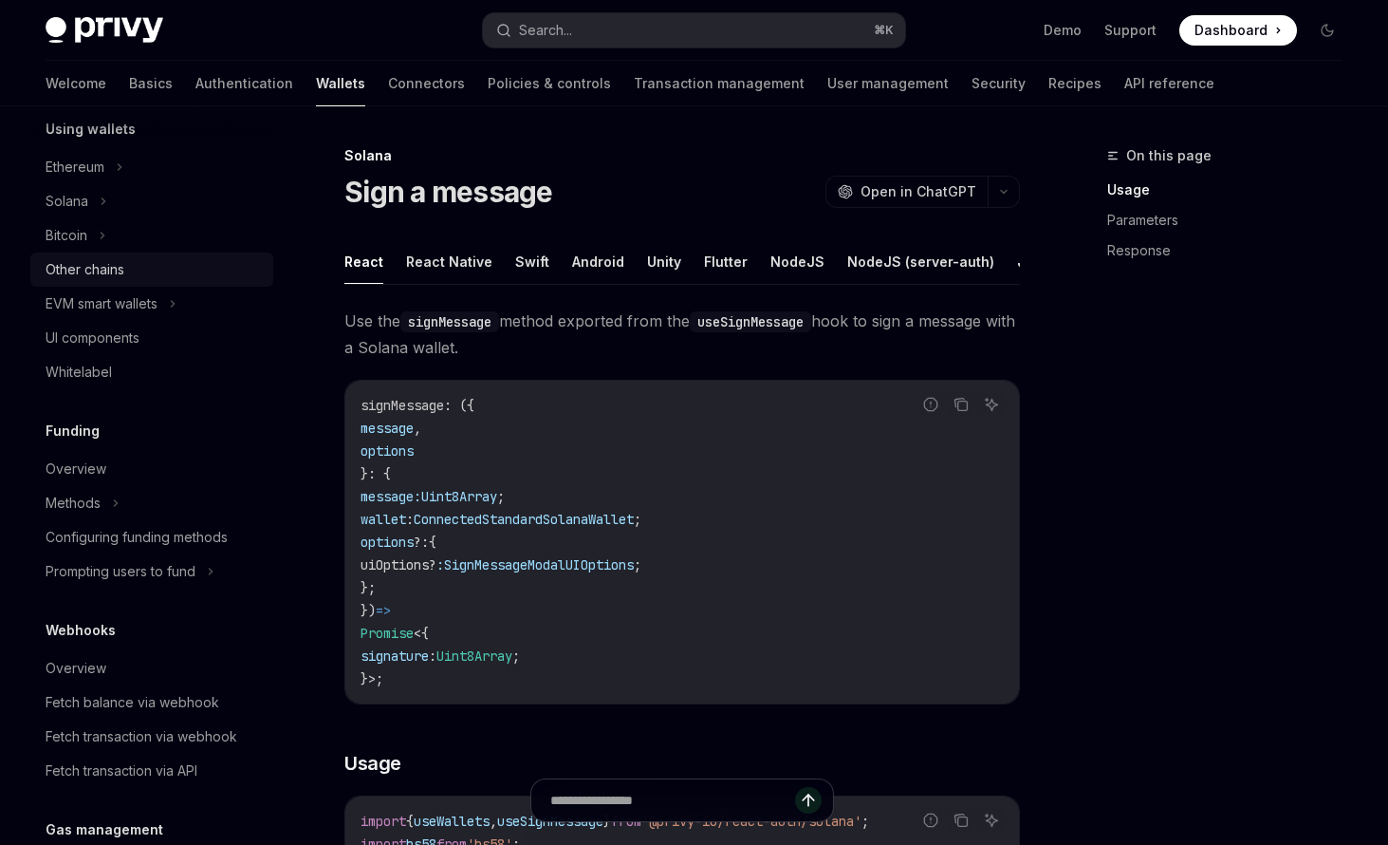
click at [103, 281] on div "Other chains" at bounding box center [85, 269] width 79 height 23
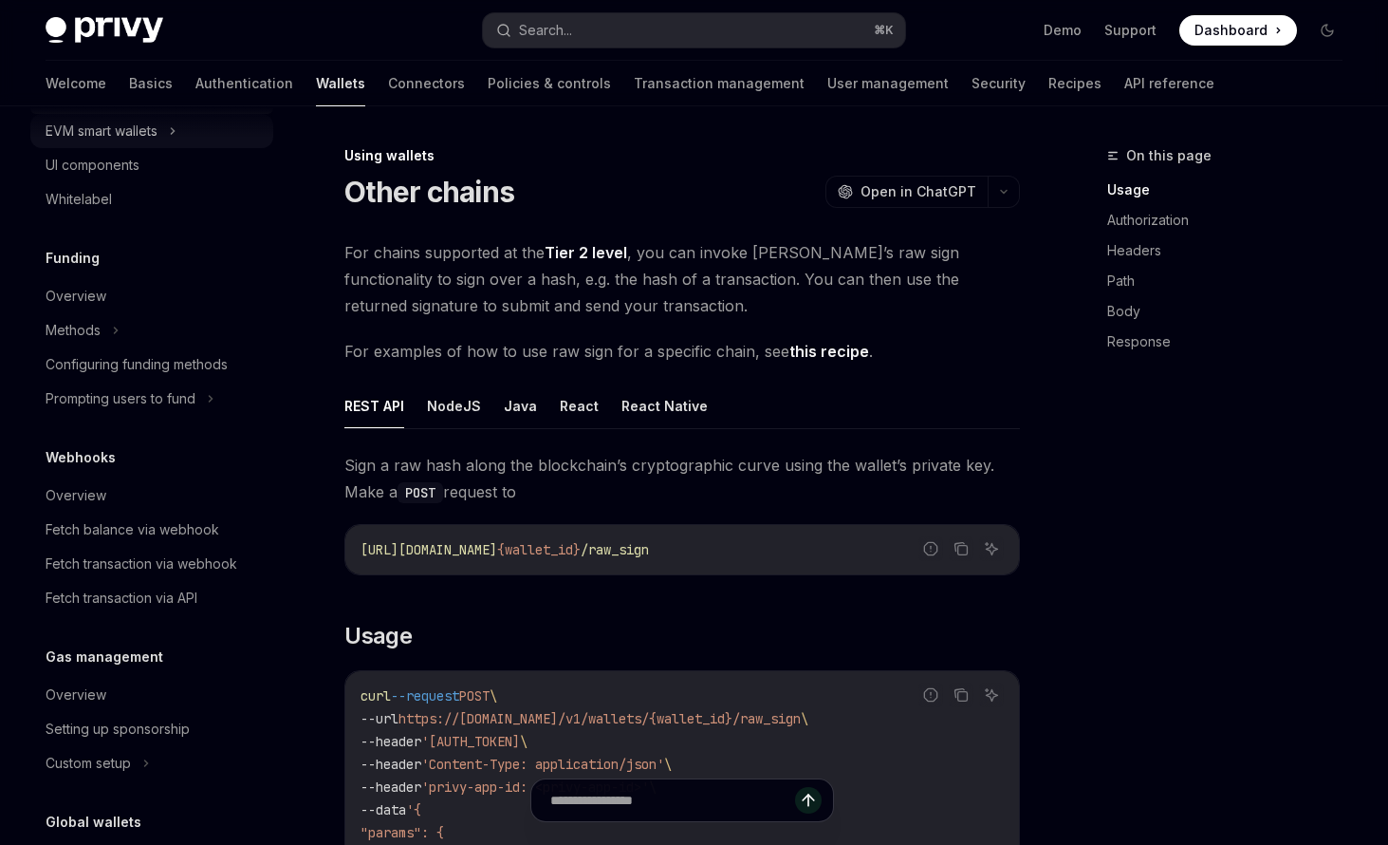
scroll to position [930, 0]
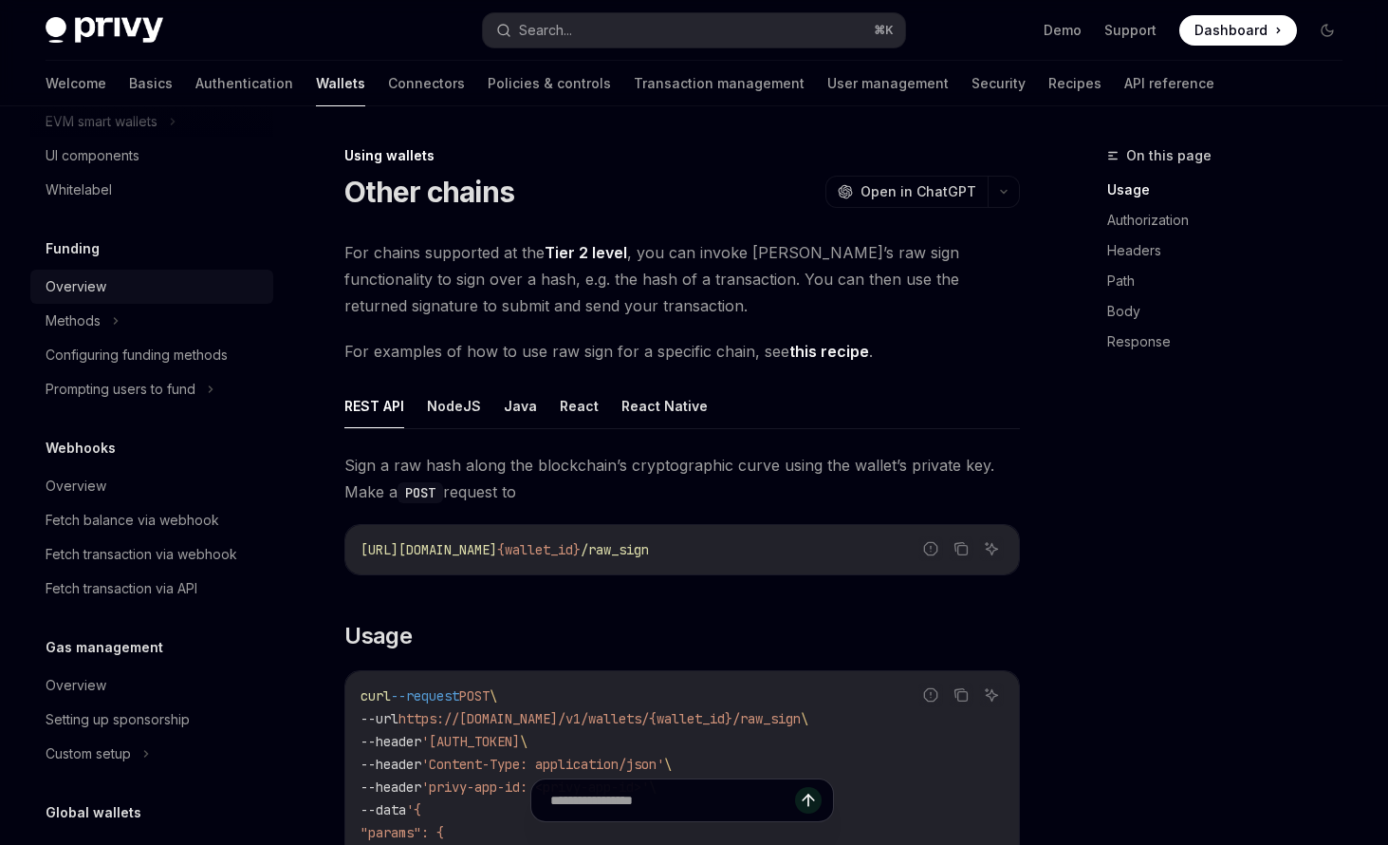
click at [106, 298] on div "Overview" at bounding box center [76, 286] width 61 height 23
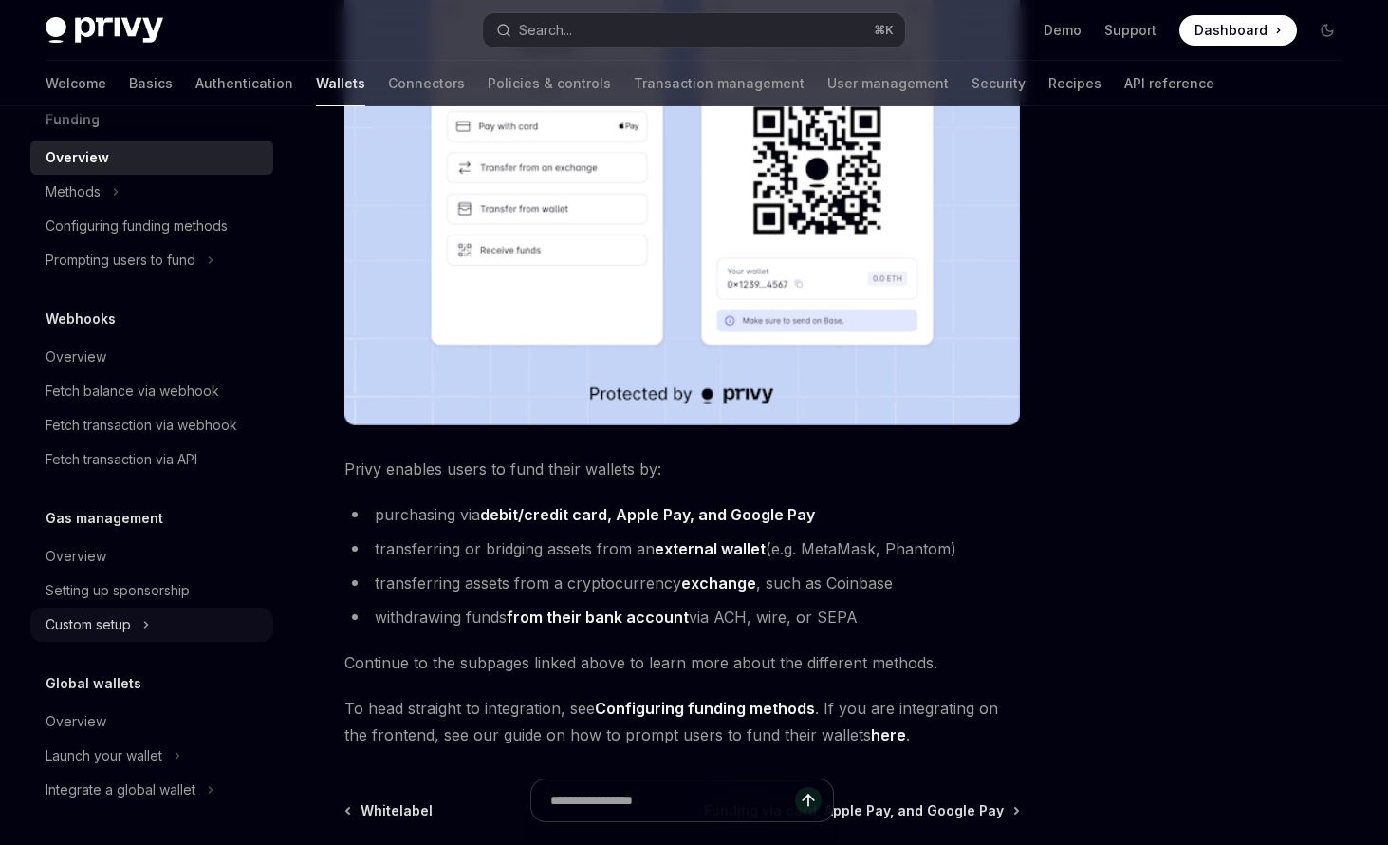
scroll to position [456, 0]
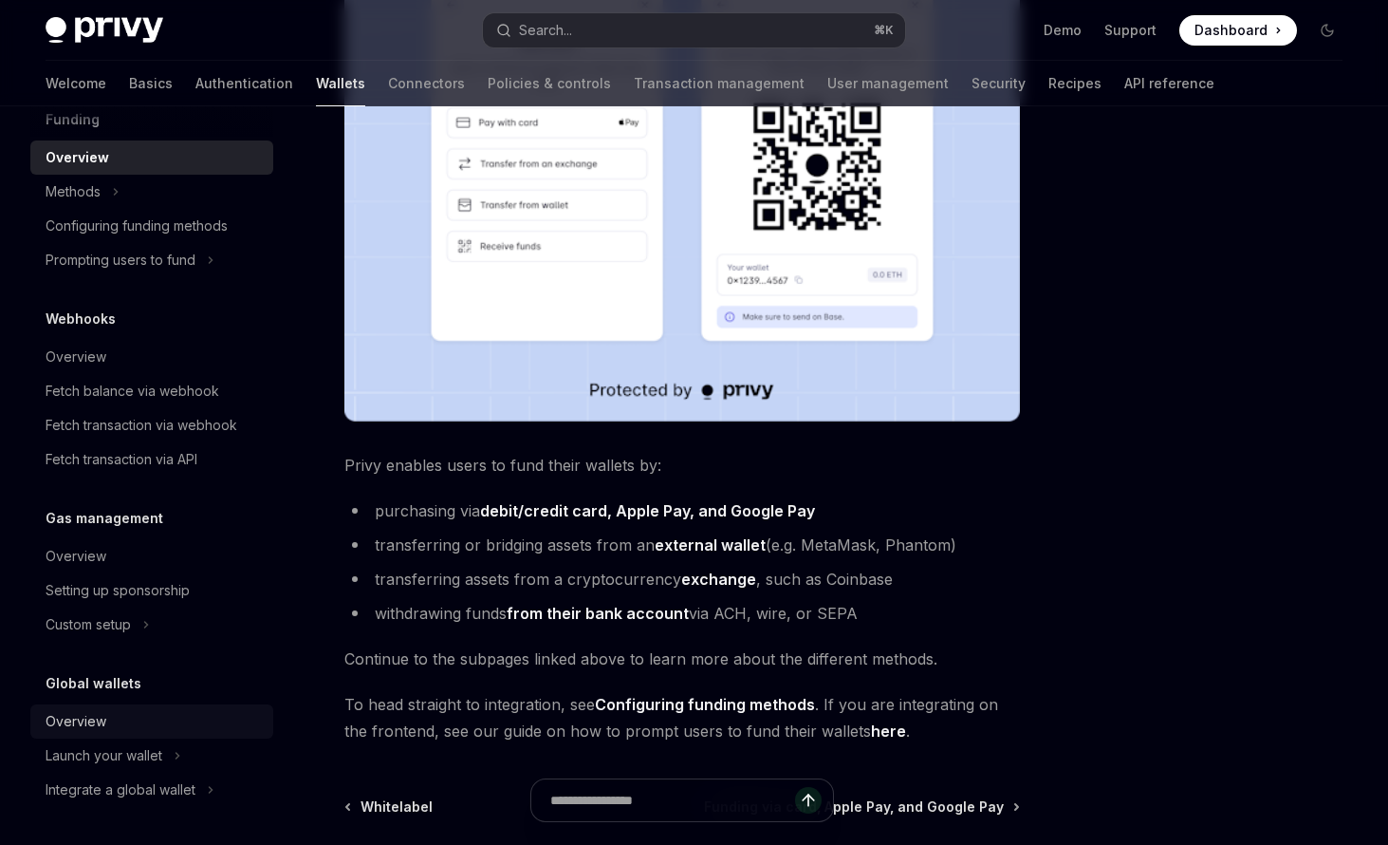
click at [106, 710] on div "Overview" at bounding box center [76, 721] width 61 height 23
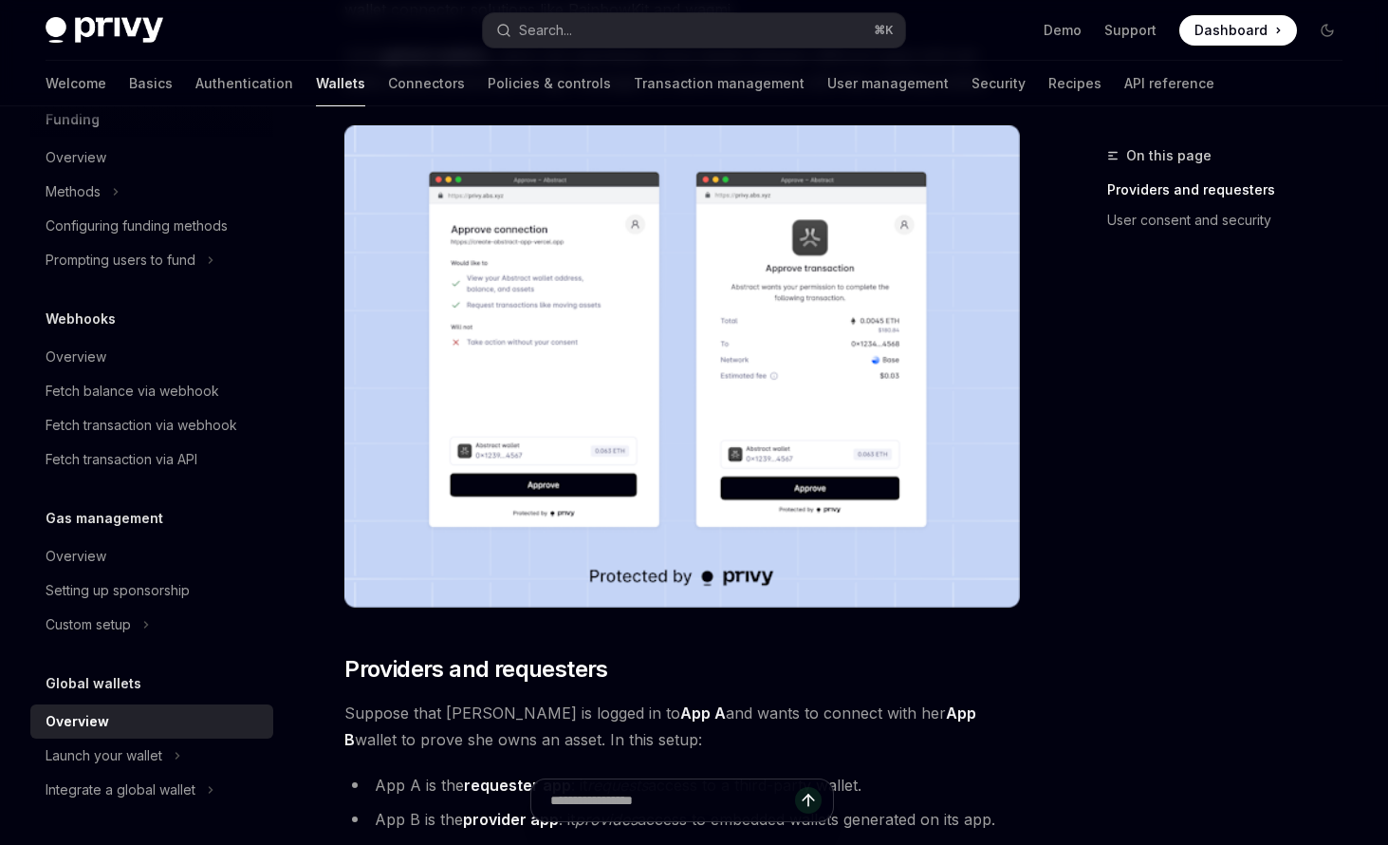
scroll to position [1526, 0]
click at [162, 744] on div "Launch your wallet" at bounding box center [104, 755] width 117 height 23
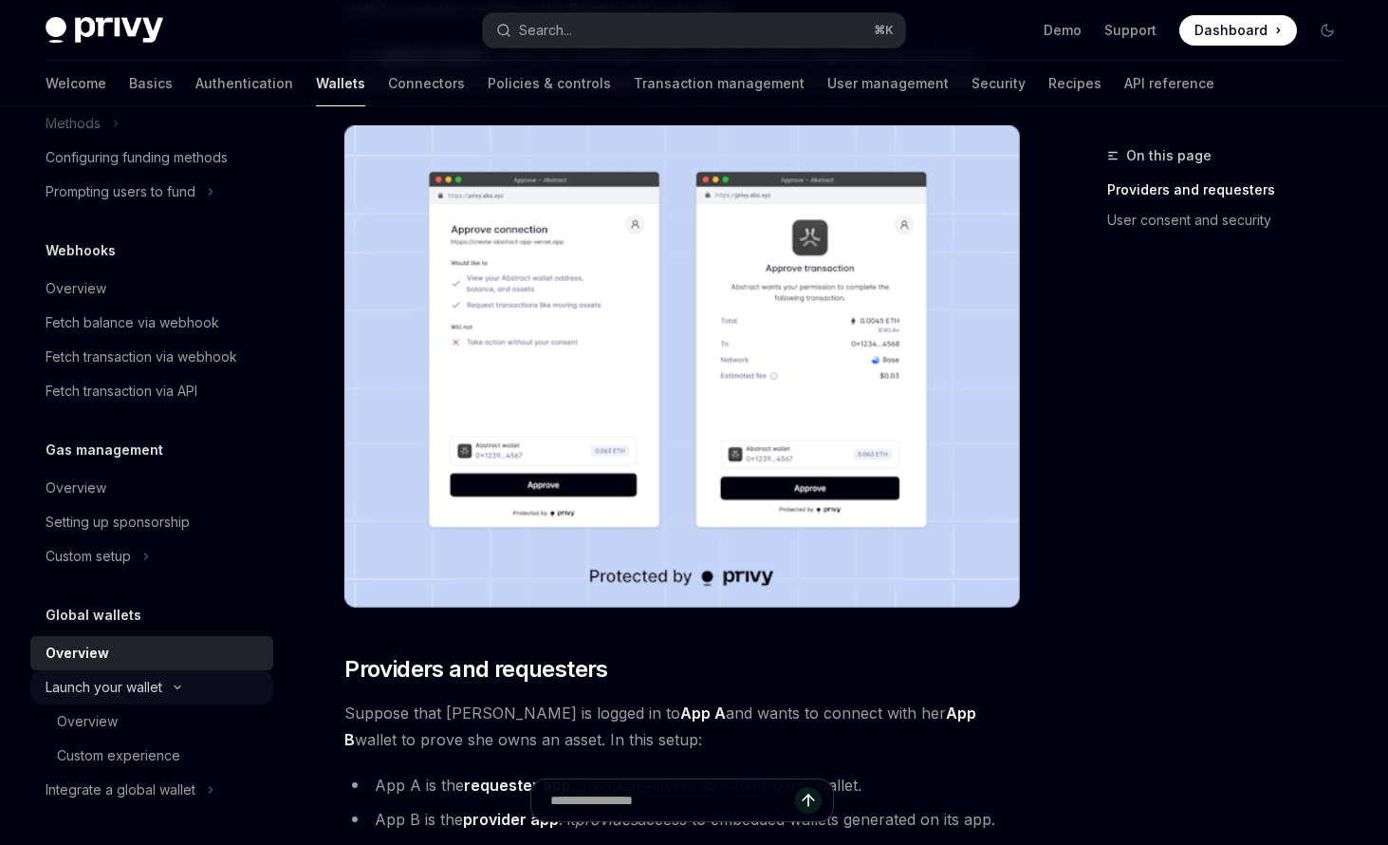
type textarea "*"
